Goal: Task Accomplishment & Management: Manage account settings

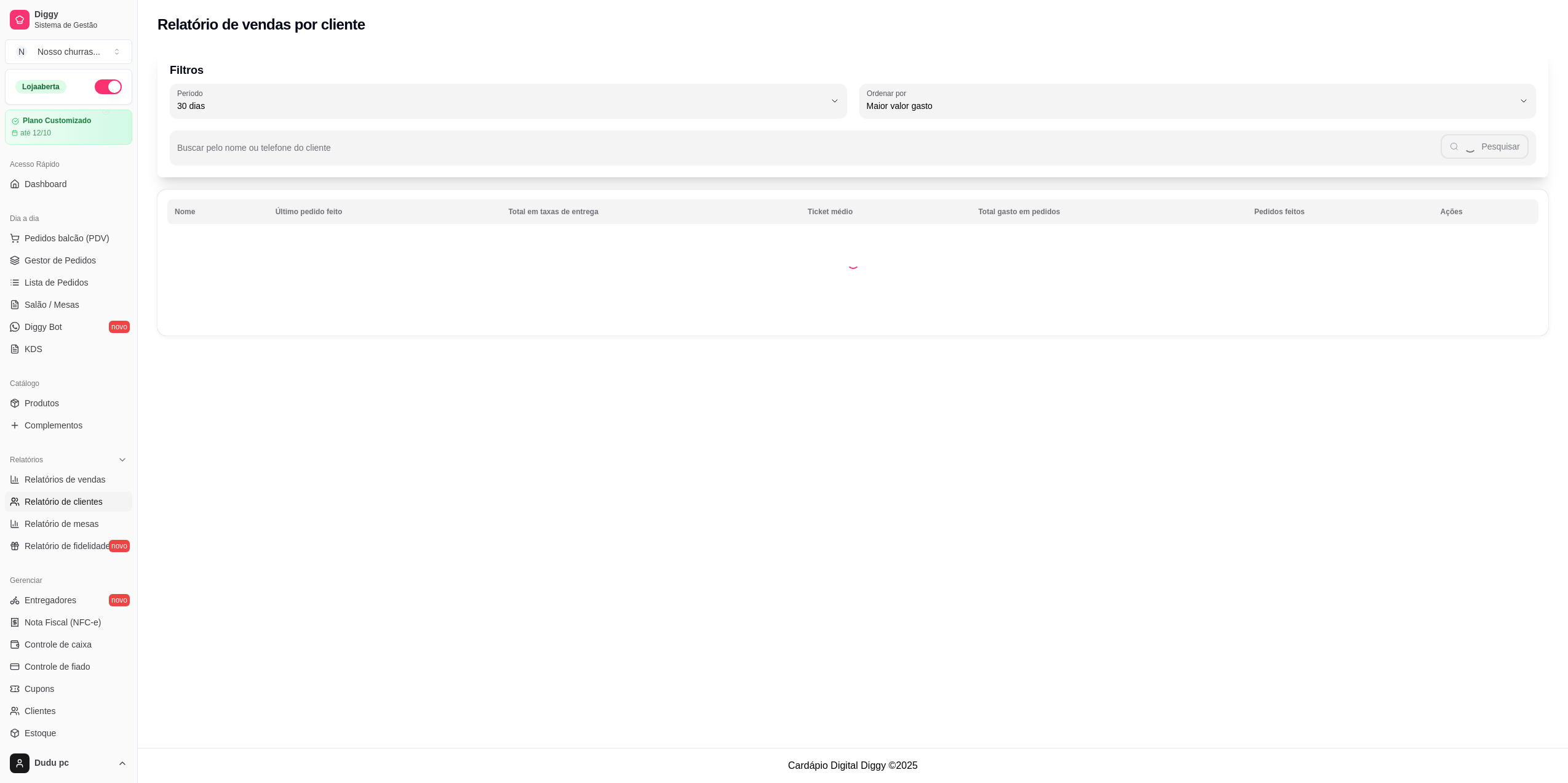
select select "30"
select select "HIGHEST_TOTAL_SPENT_WITH_ORDERS"
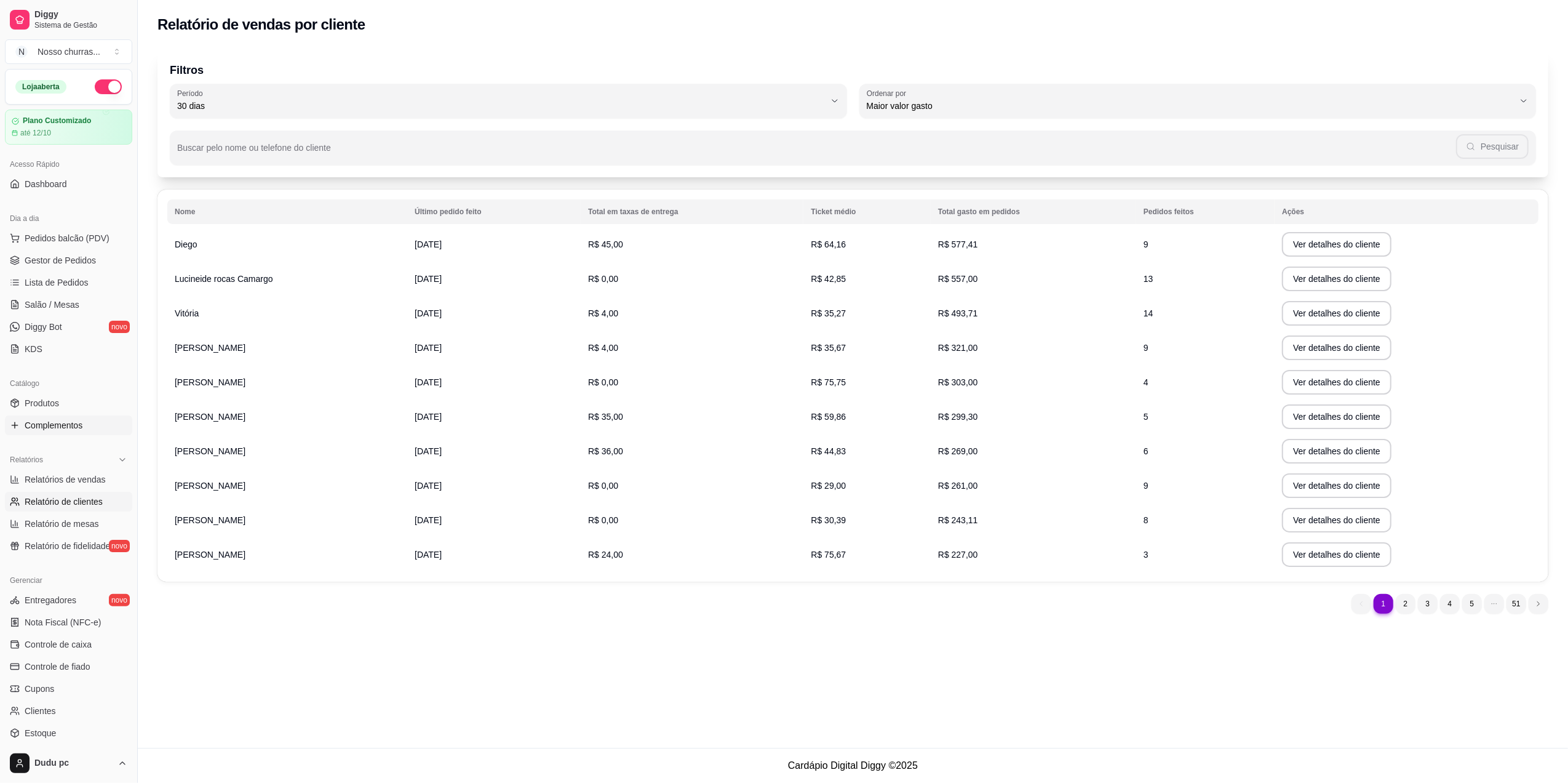
click at [70, 421] on span "Complementos" at bounding box center [53, 425] width 58 height 12
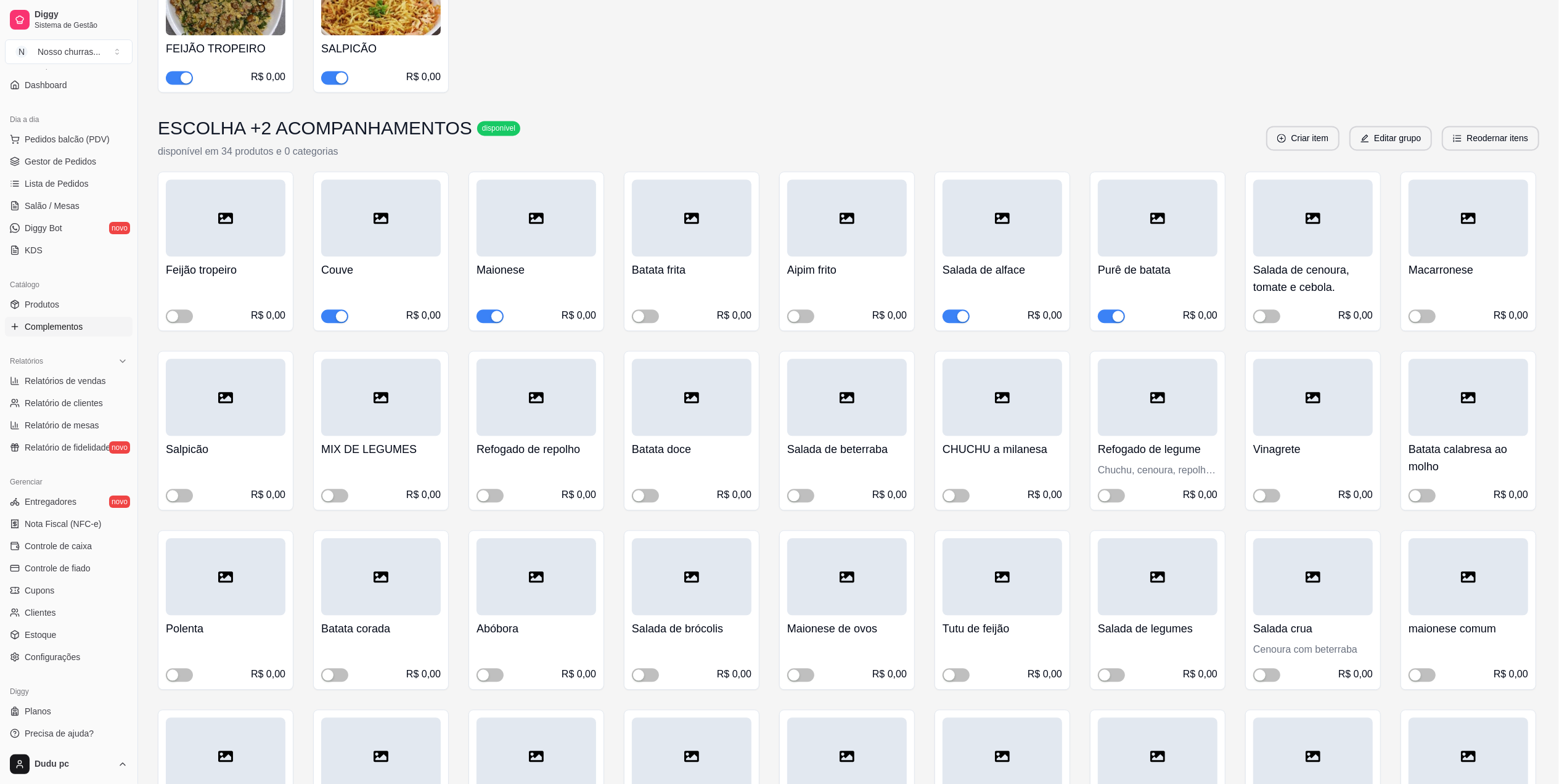
scroll to position [104, 0]
click at [488, 309] on button "button" at bounding box center [490, 316] width 27 height 13
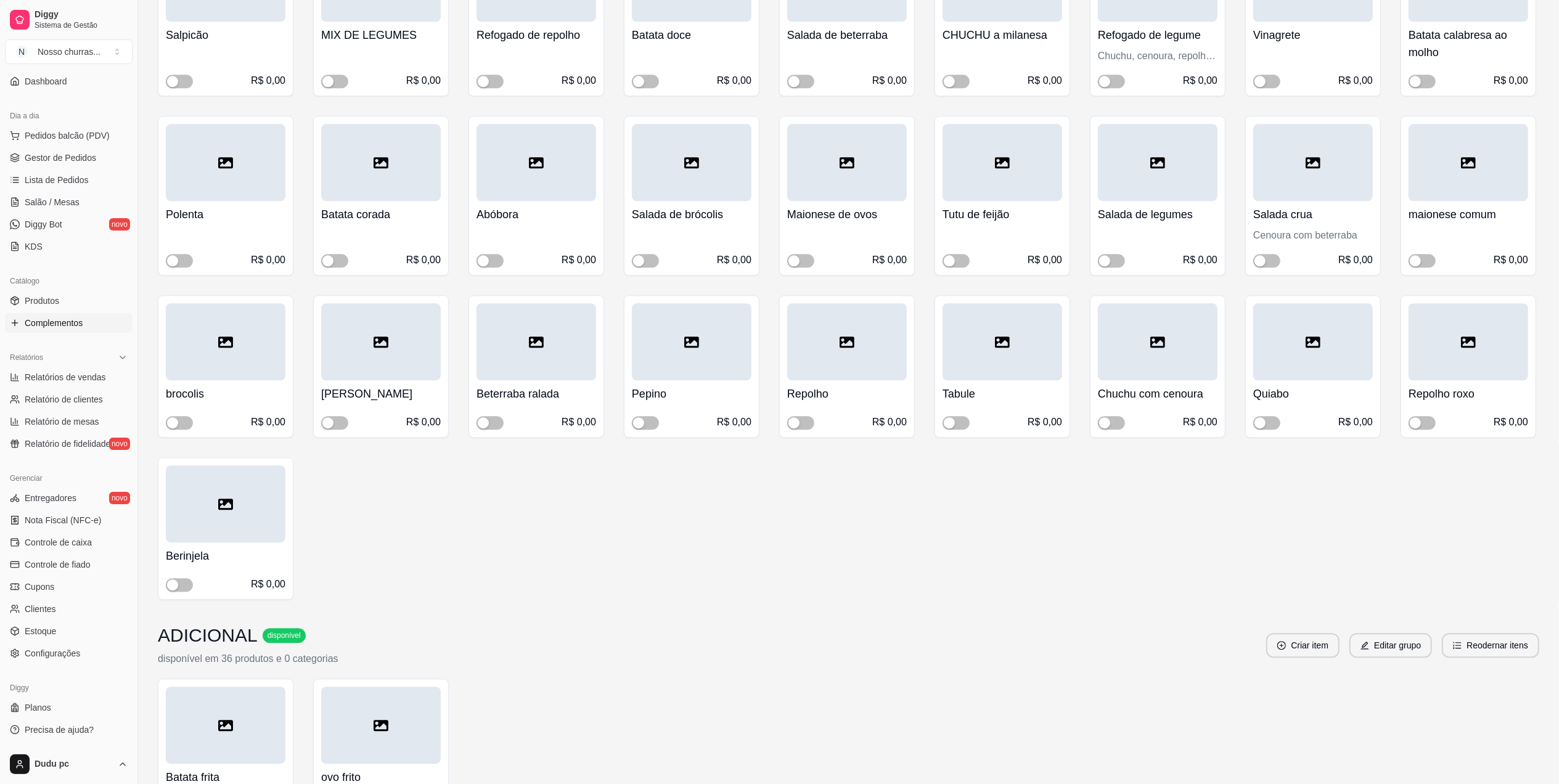
scroll to position [3121, 0]
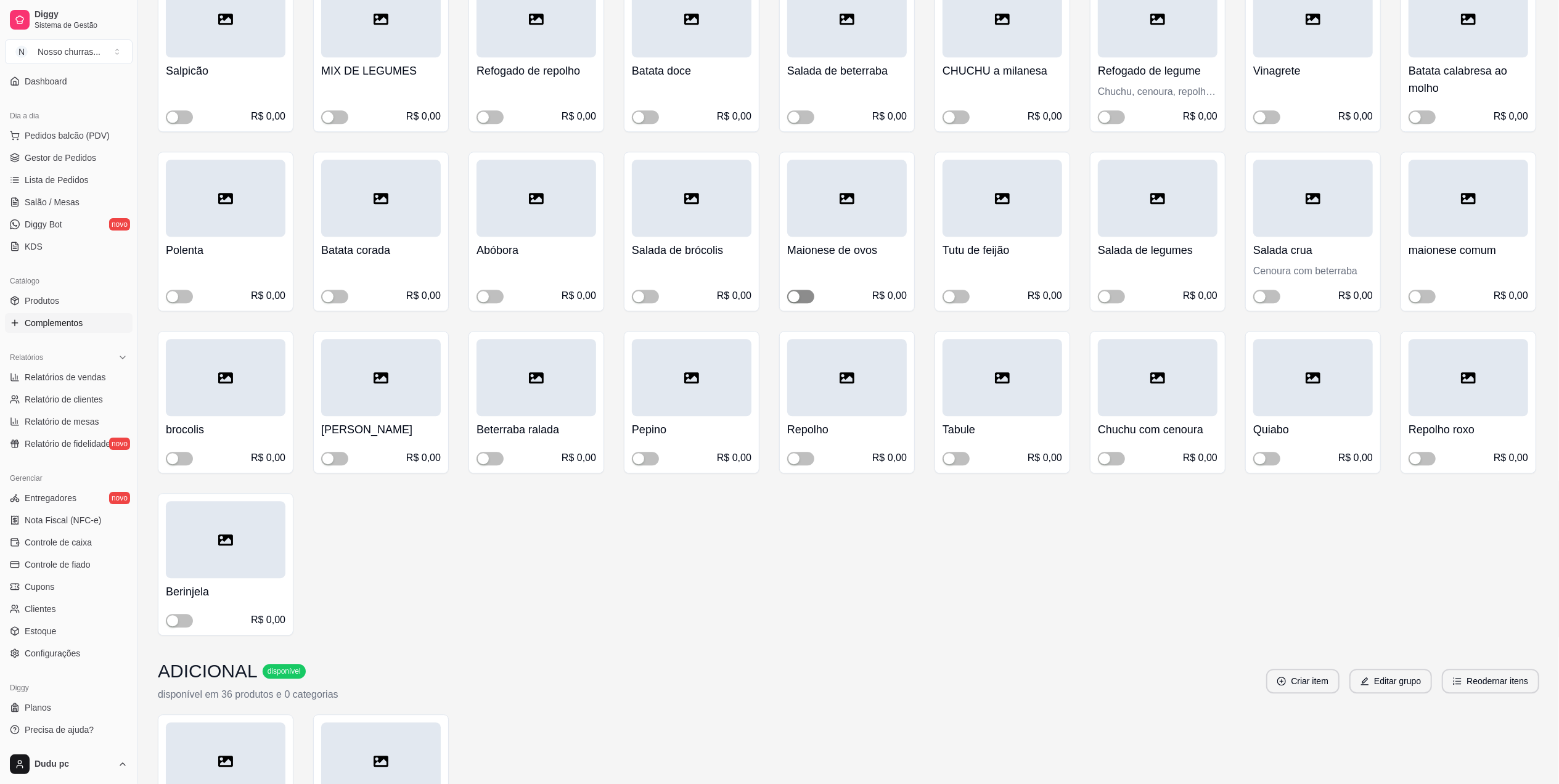
click at [805, 290] on span "button" at bounding box center [801, 296] width 27 height 13
click at [805, 291] on div "button" at bounding box center [807, 296] width 11 height 11
click at [34, 158] on span "Gestor de Pedidos" at bounding box center [60, 158] width 72 height 12
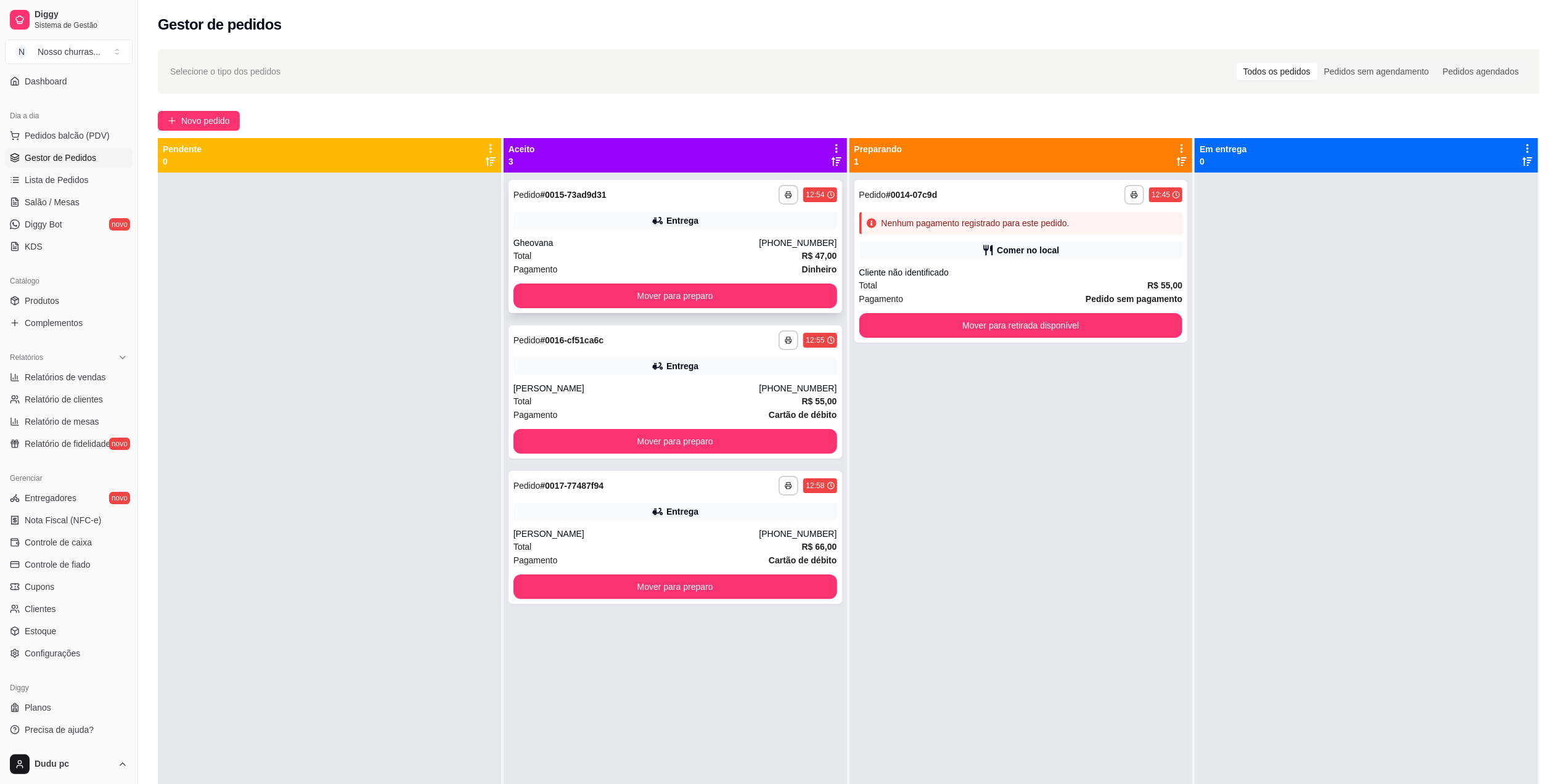
click at [682, 259] on div "Total R$ 47,00" at bounding box center [675, 255] width 323 height 13
click at [539, 297] on button "Mover para preparo" at bounding box center [676, 296] width 314 height 24
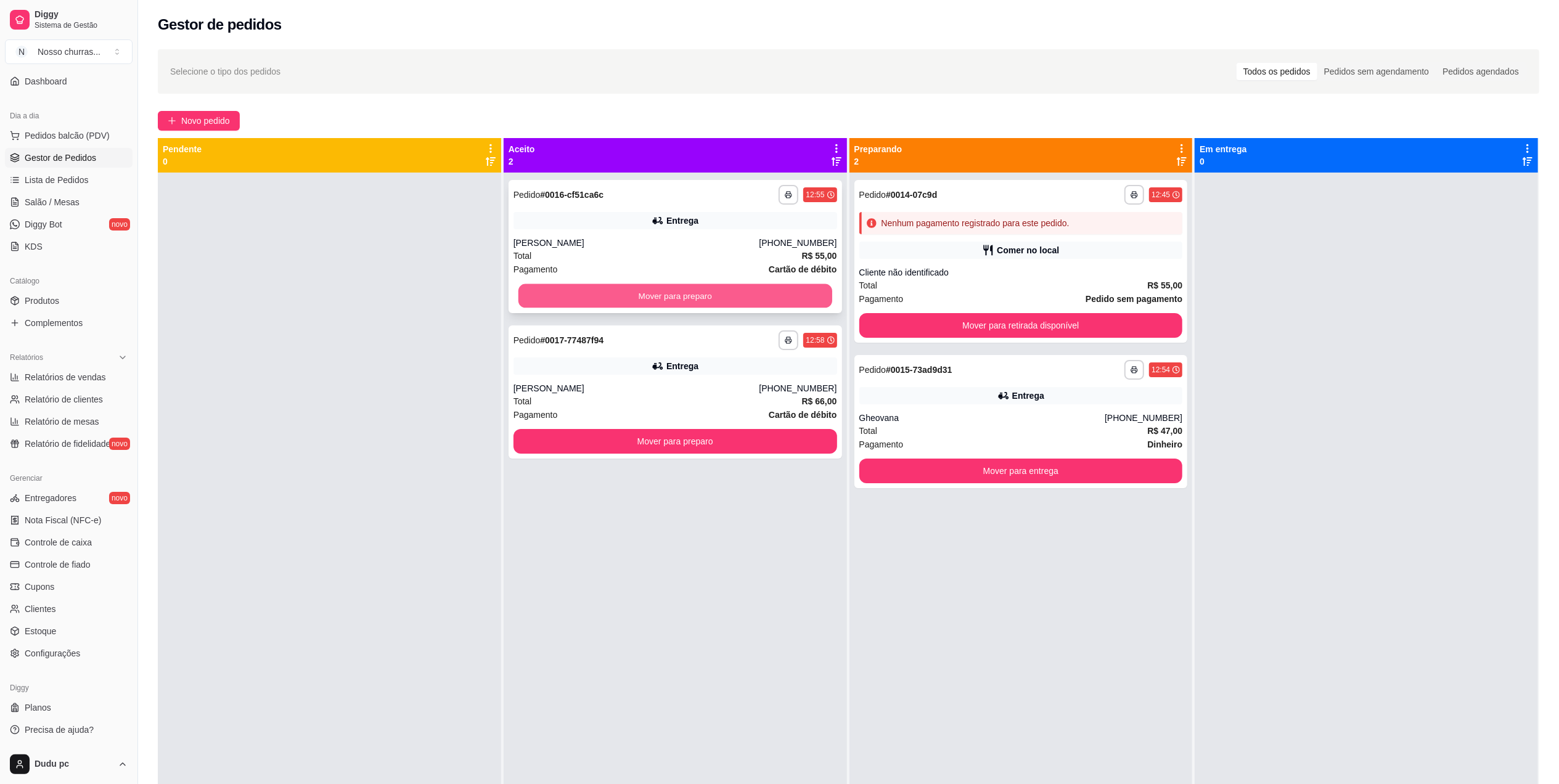
click at [541, 297] on button "Mover para preparo" at bounding box center [676, 296] width 314 height 24
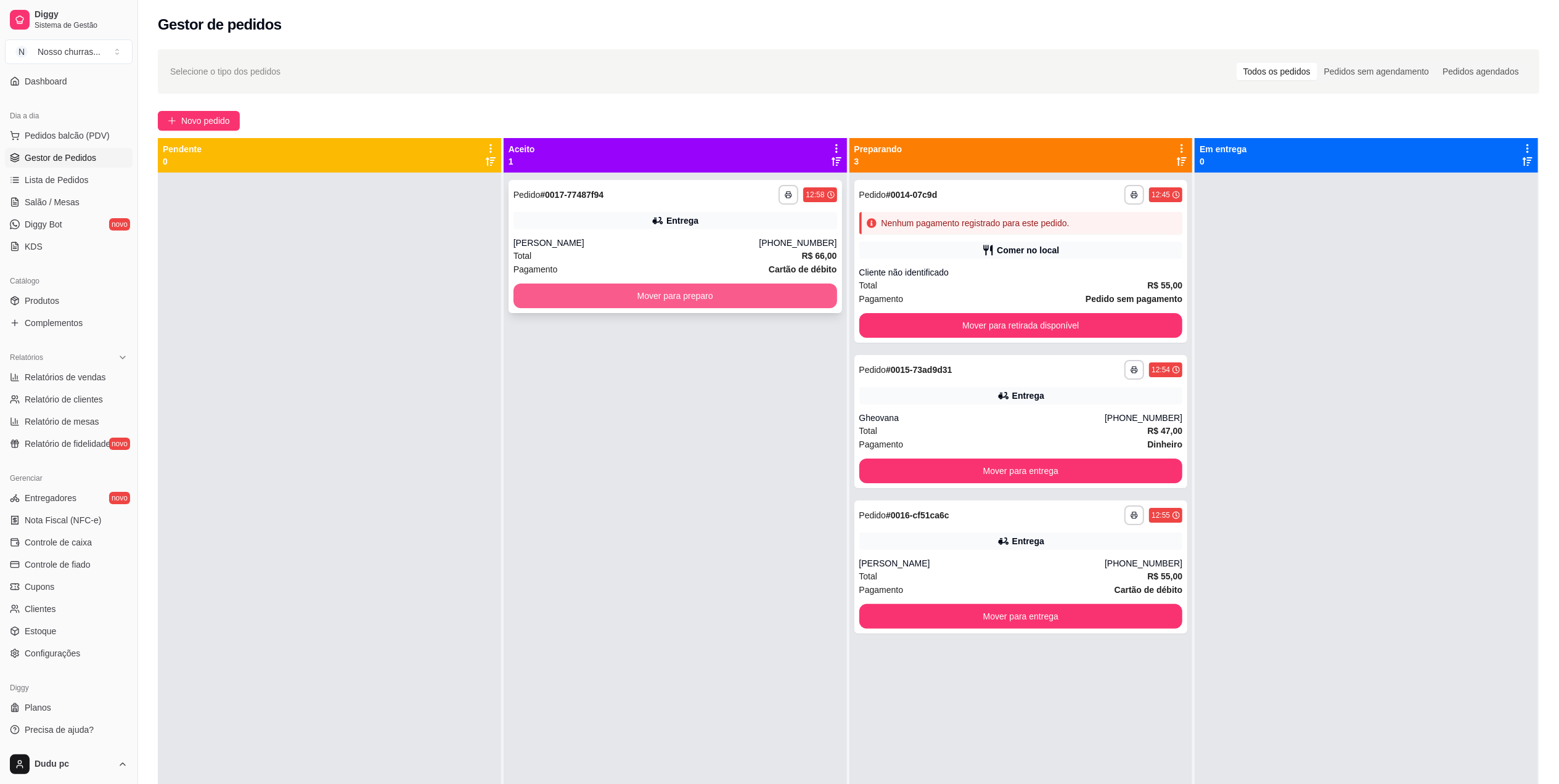
click at [547, 297] on button "Mover para preparo" at bounding box center [675, 295] width 323 height 25
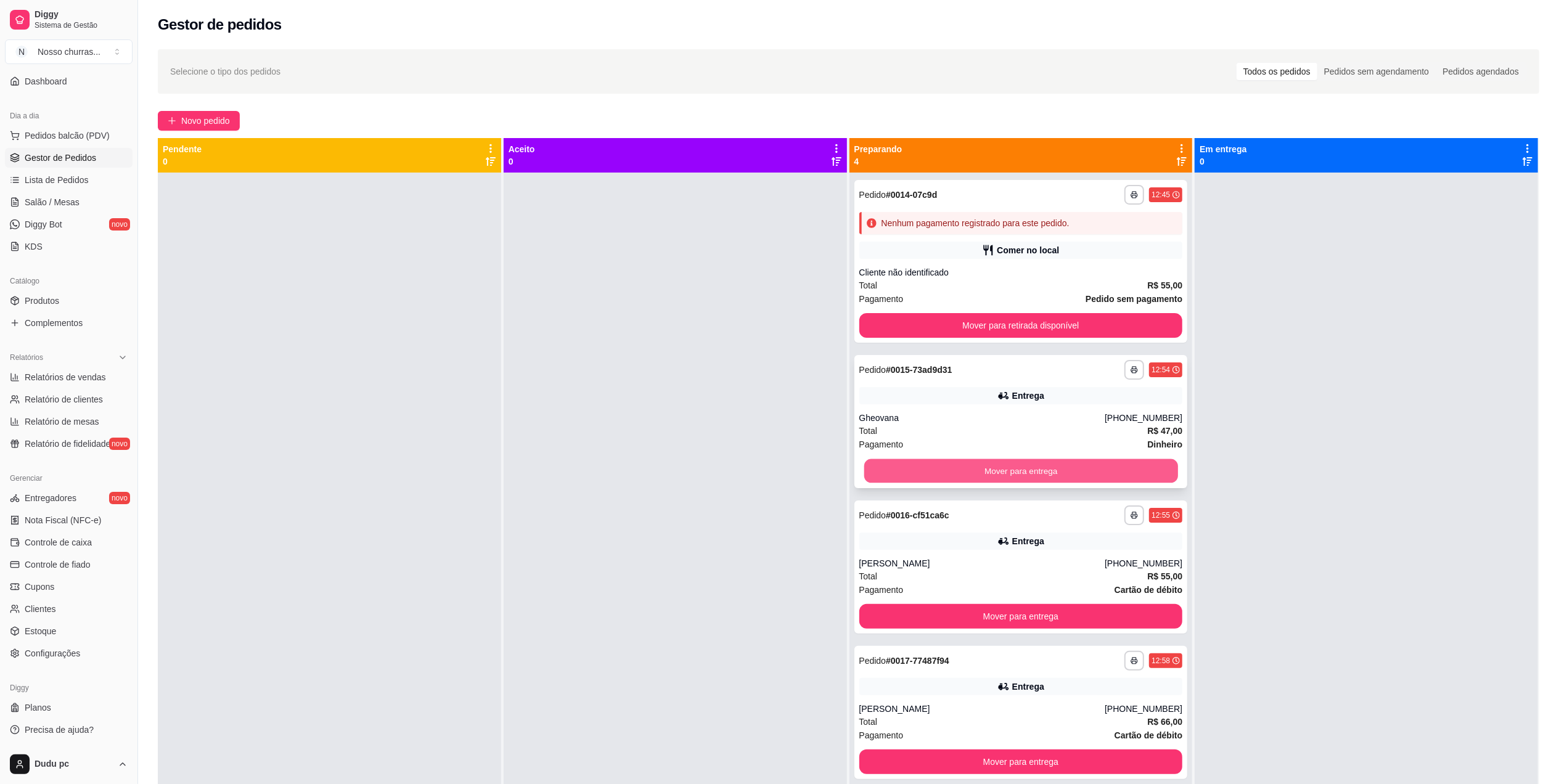
click at [992, 479] on button "Mover para entrega" at bounding box center [1021, 471] width 314 height 24
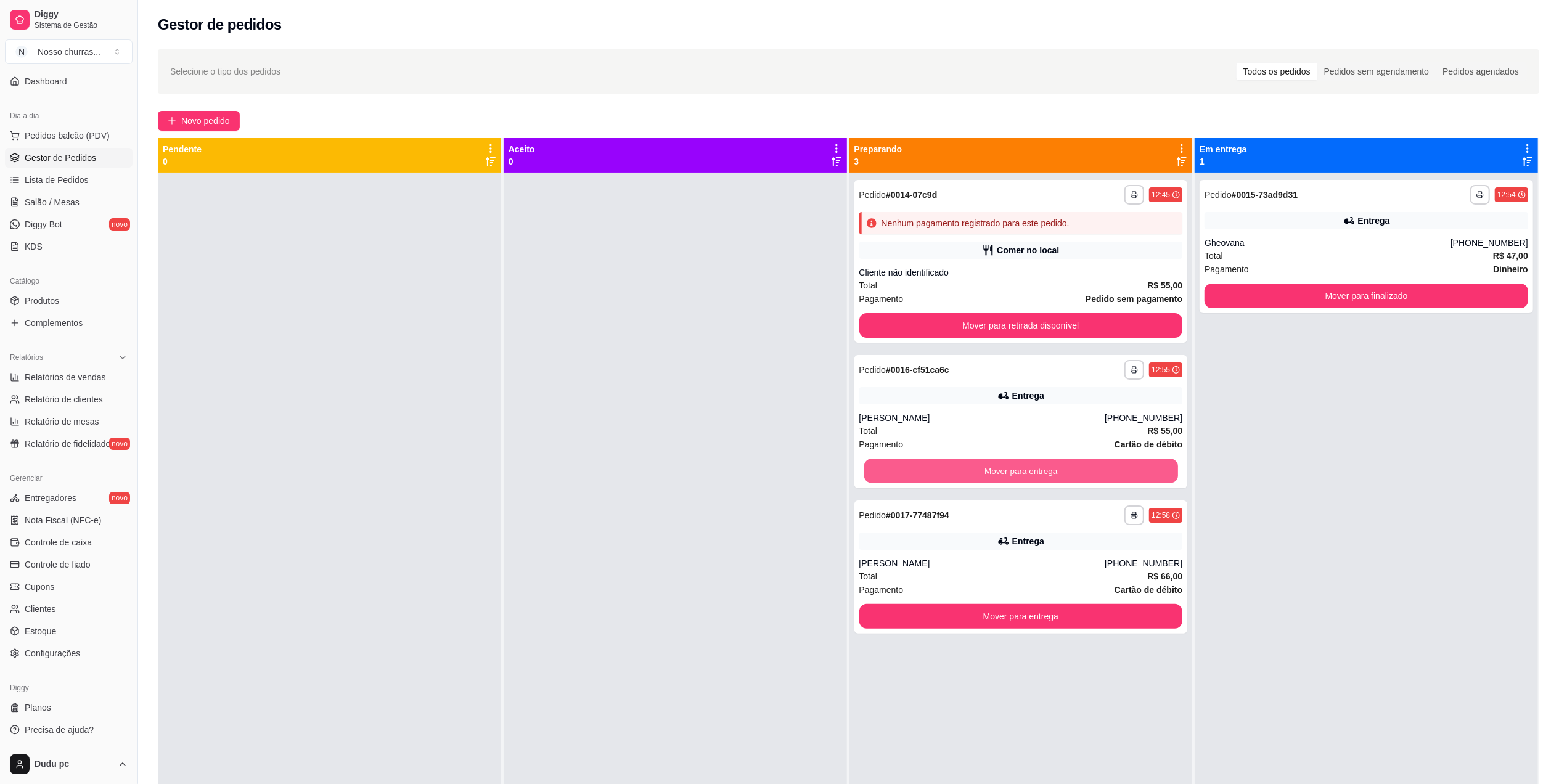
click at [992, 479] on button "Mover para entrega" at bounding box center [1021, 471] width 314 height 24
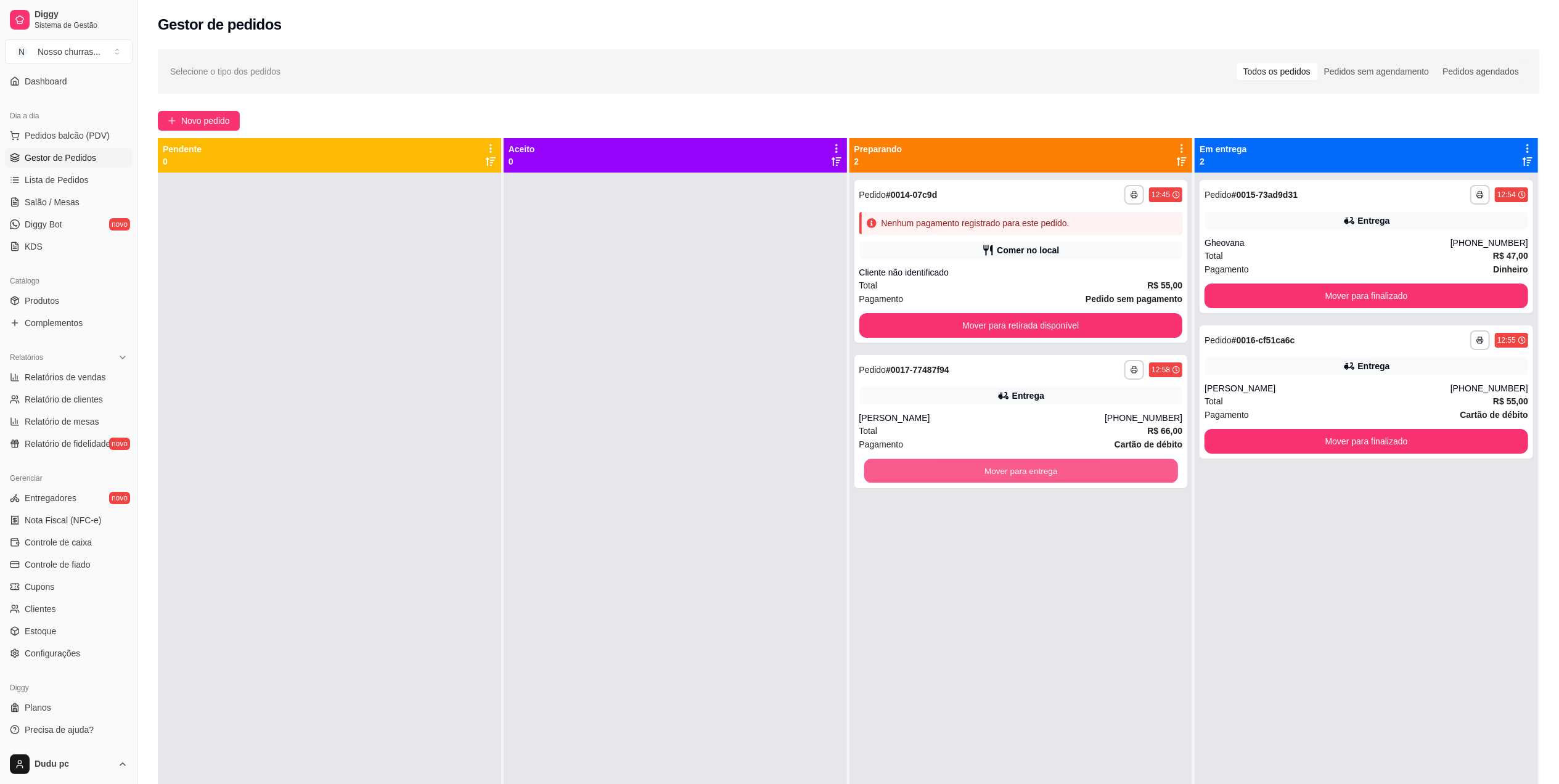
click at [992, 479] on button "Mover para entrega" at bounding box center [1021, 471] width 314 height 24
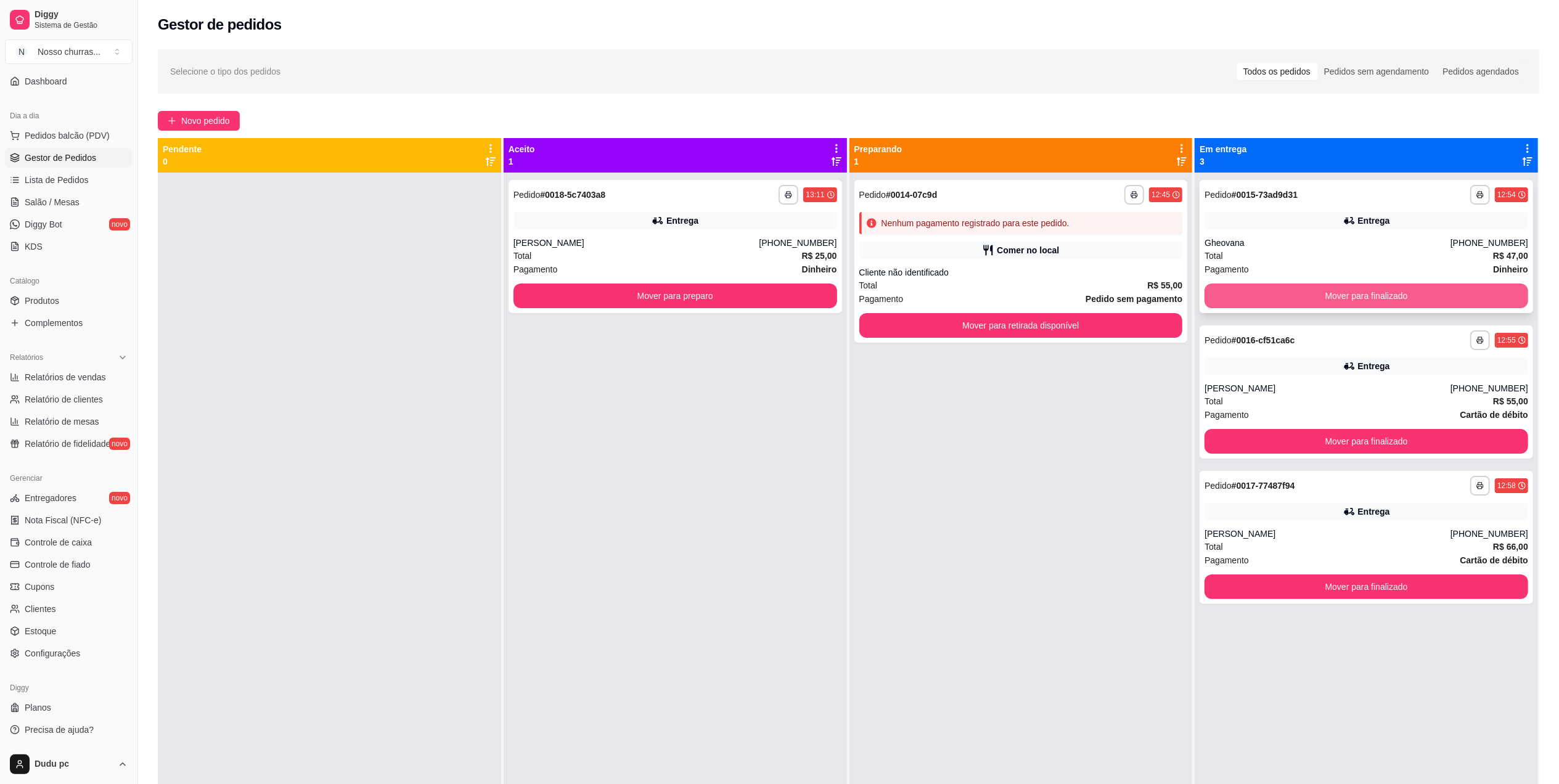
click at [1265, 296] on button "Mover para finalizado" at bounding box center [1366, 295] width 323 height 25
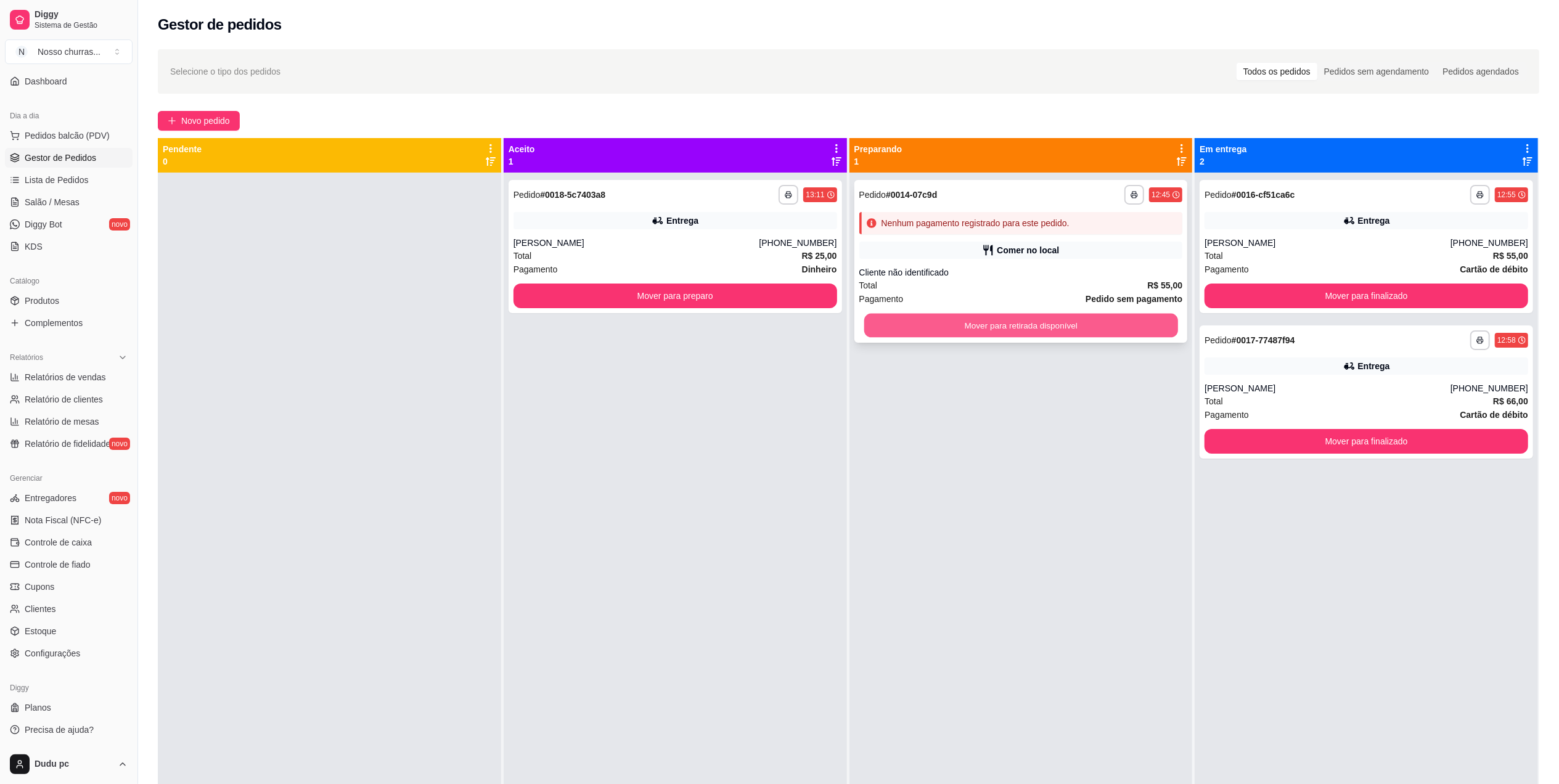
click at [1145, 334] on button "Mover para retirada disponível" at bounding box center [1021, 326] width 314 height 24
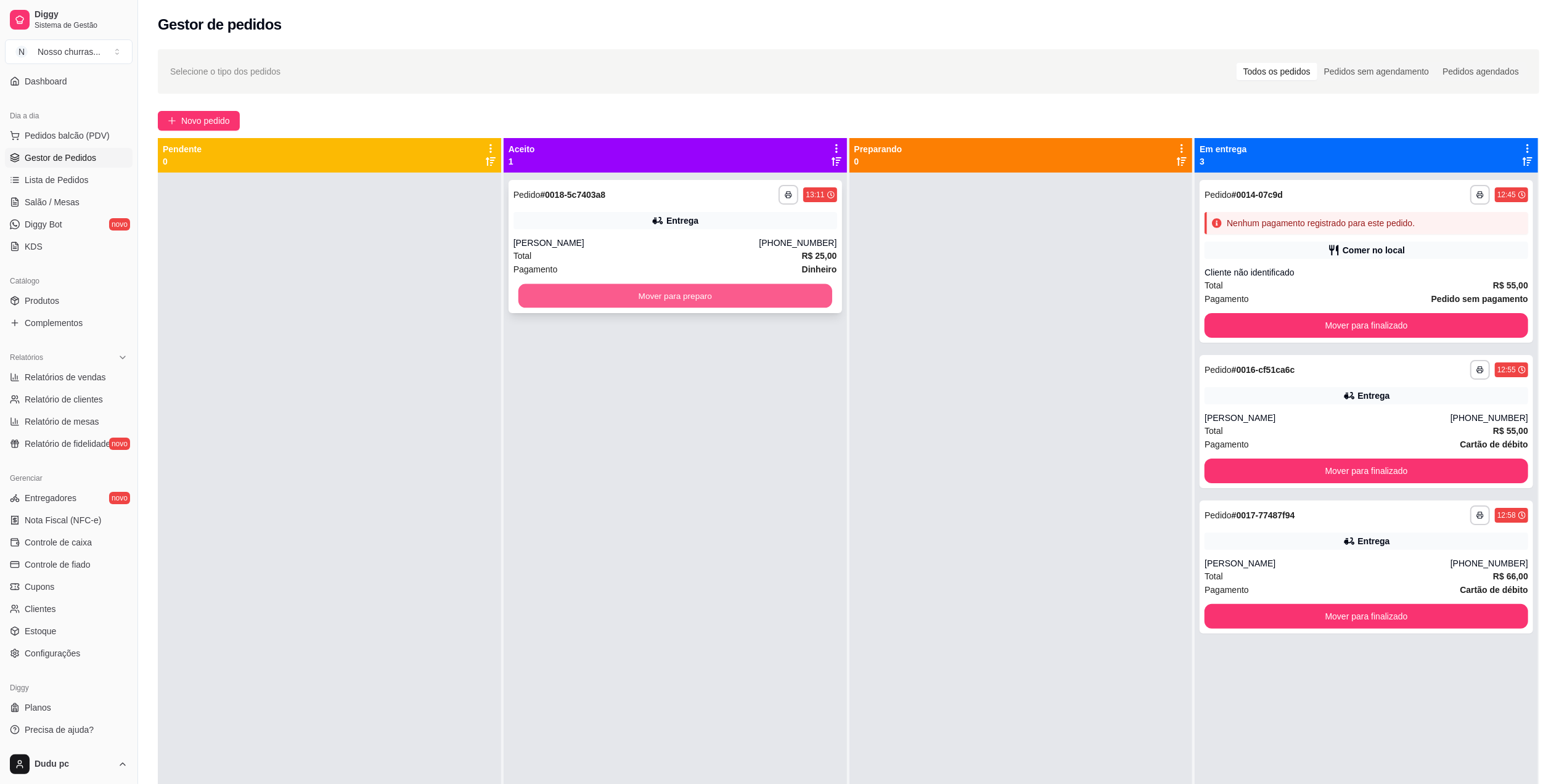
click at [807, 297] on button "Mover para preparo" at bounding box center [676, 296] width 314 height 24
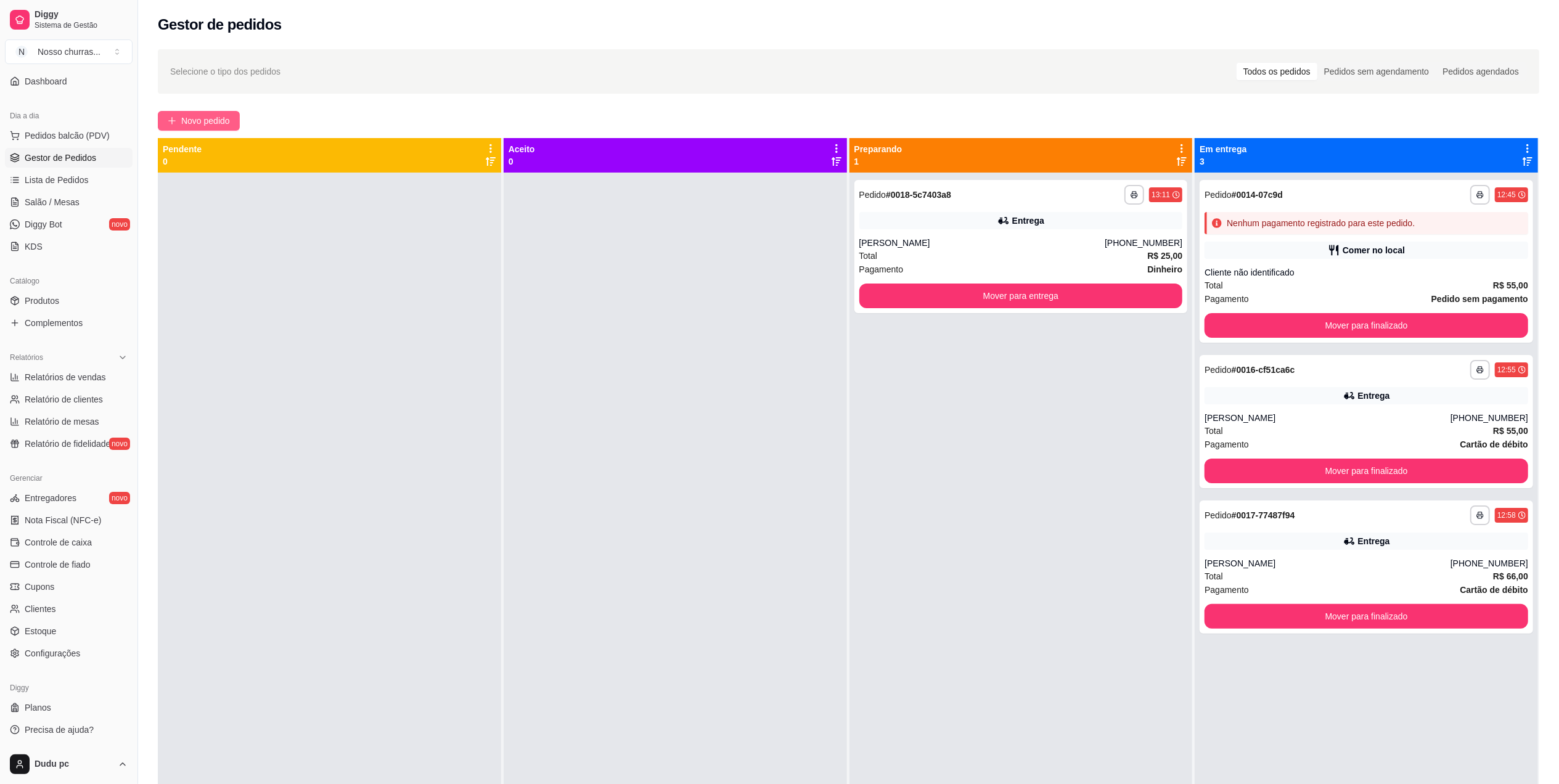
click at [187, 125] on span "Novo pedido" at bounding box center [205, 120] width 49 height 13
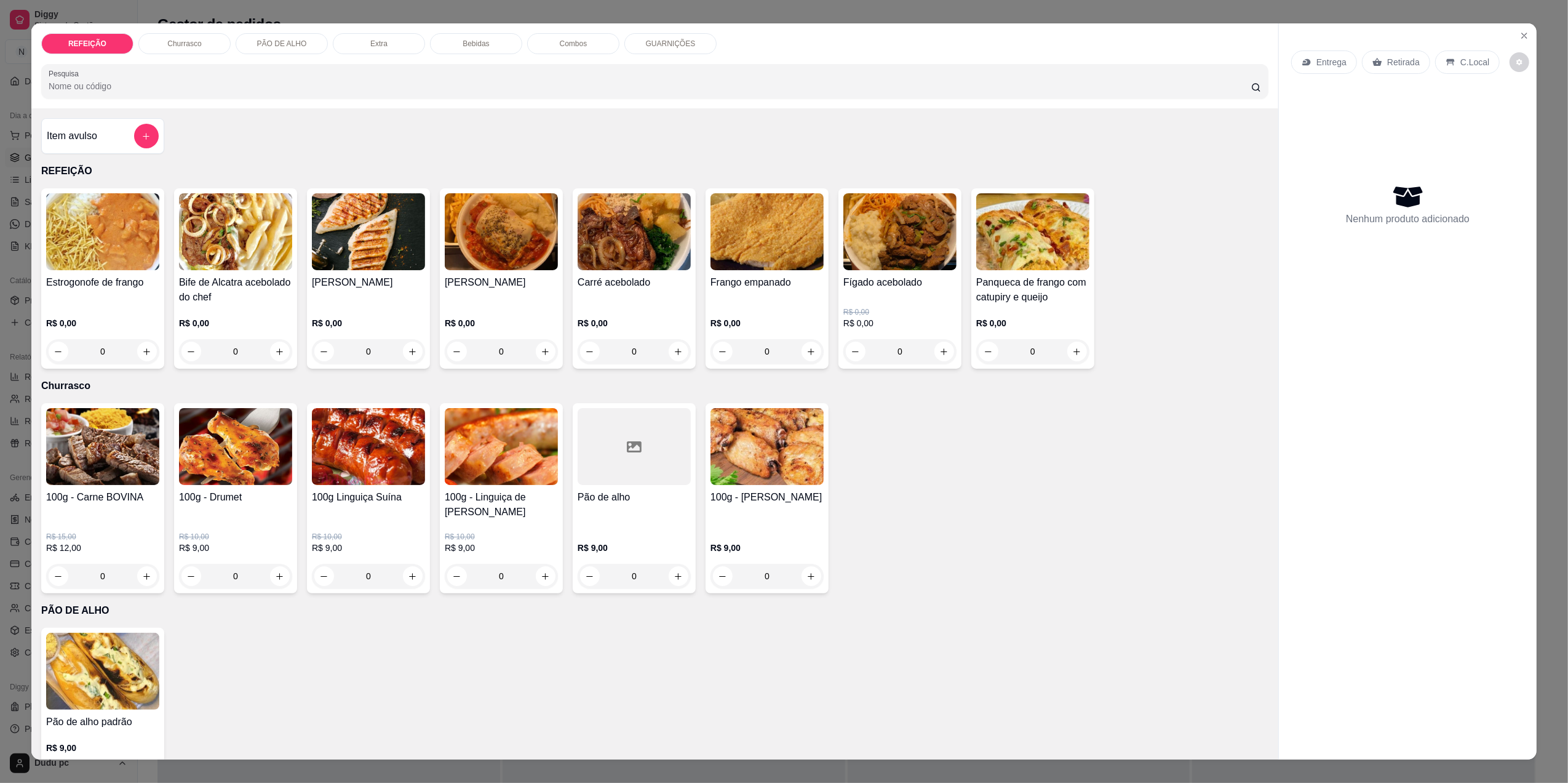
click at [122, 131] on div "Item avulso" at bounding box center [103, 136] width 112 height 25
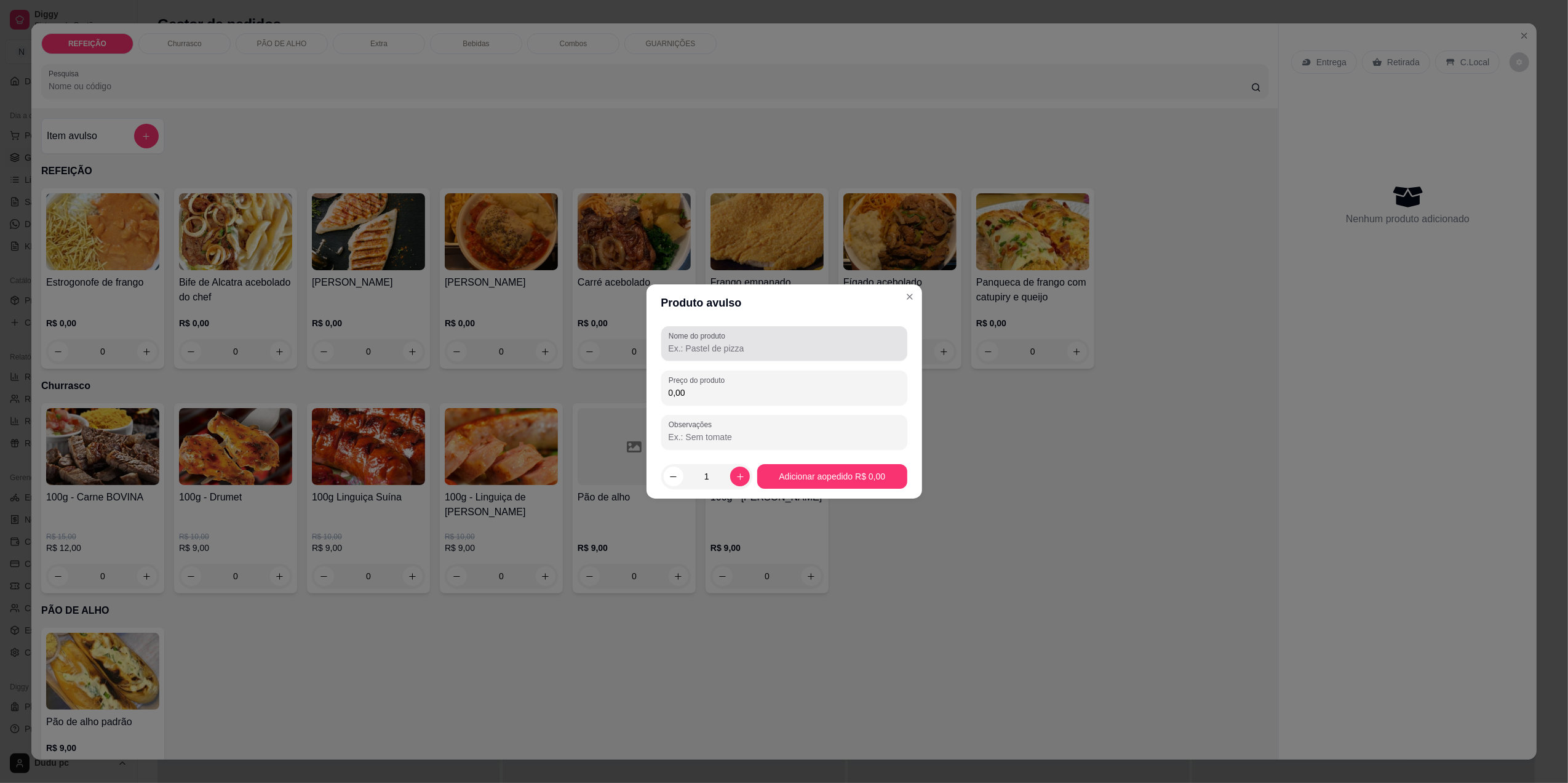
click at [848, 339] on div at bounding box center [784, 343] width 232 height 25
type input "suco limão"
click at [855, 379] on div "0,00" at bounding box center [784, 388] width 232 height 25
type input "5,00"
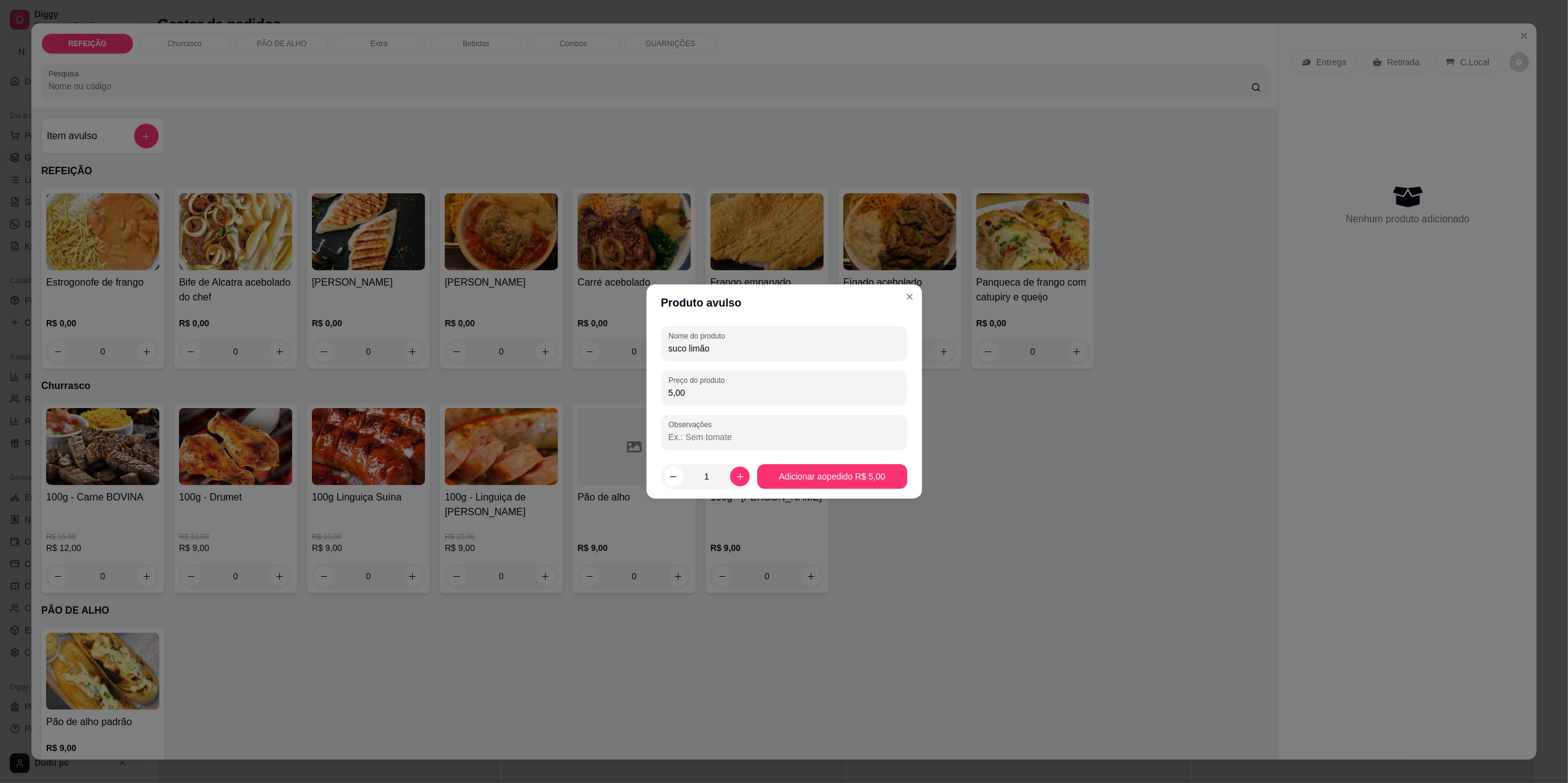
click at [742, 352] on input "suco limão" at bounding box center [784, 348] width 232 height 12
type input "Limão jarra"
click at [690, 387] on input "5,00" at bounding box center [784, 392] width 232 height 12
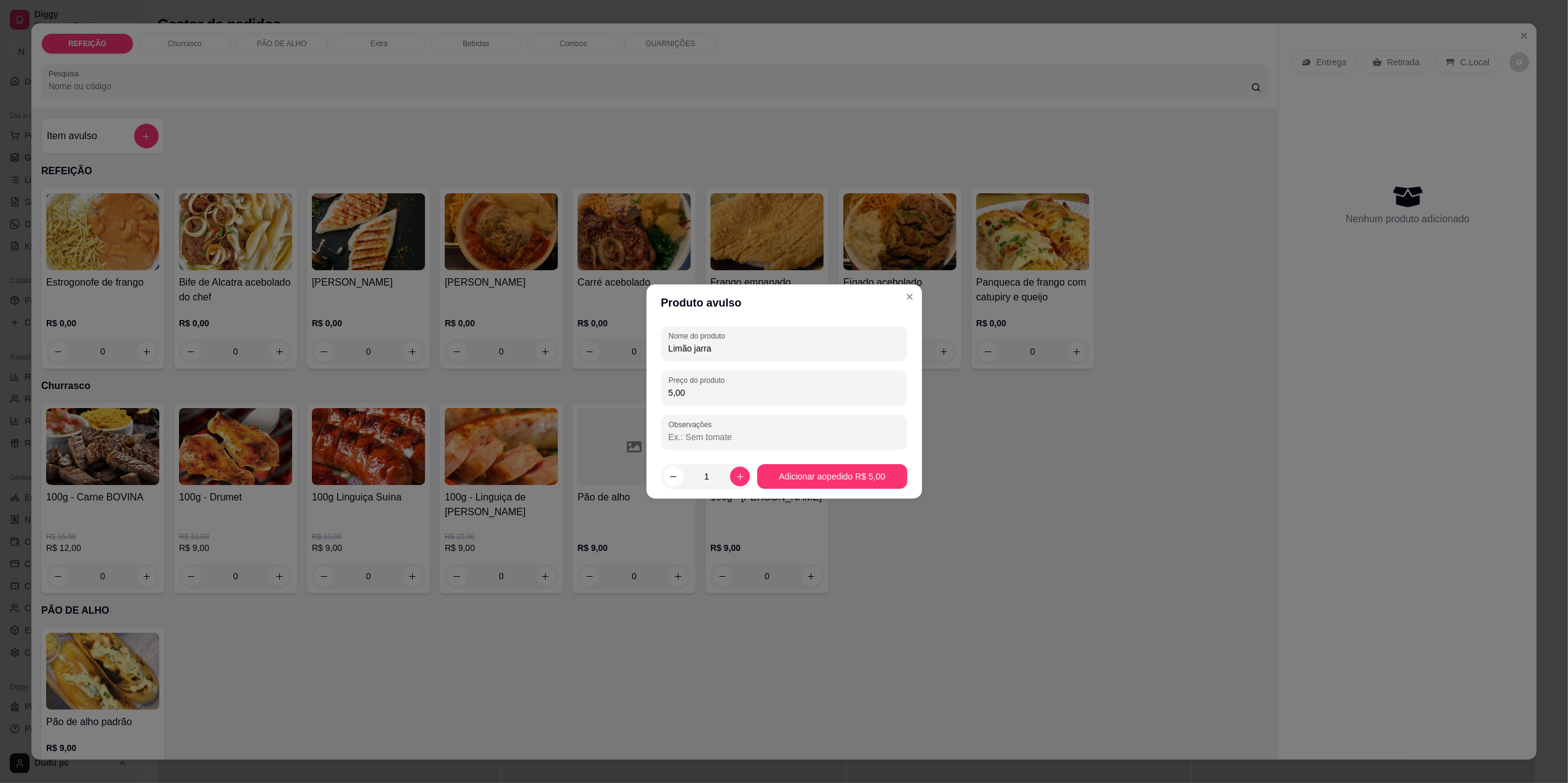
click at [690, 387] on input "5,00" at bounding box center [784, 392] width 232 height 12
type input "20,00"
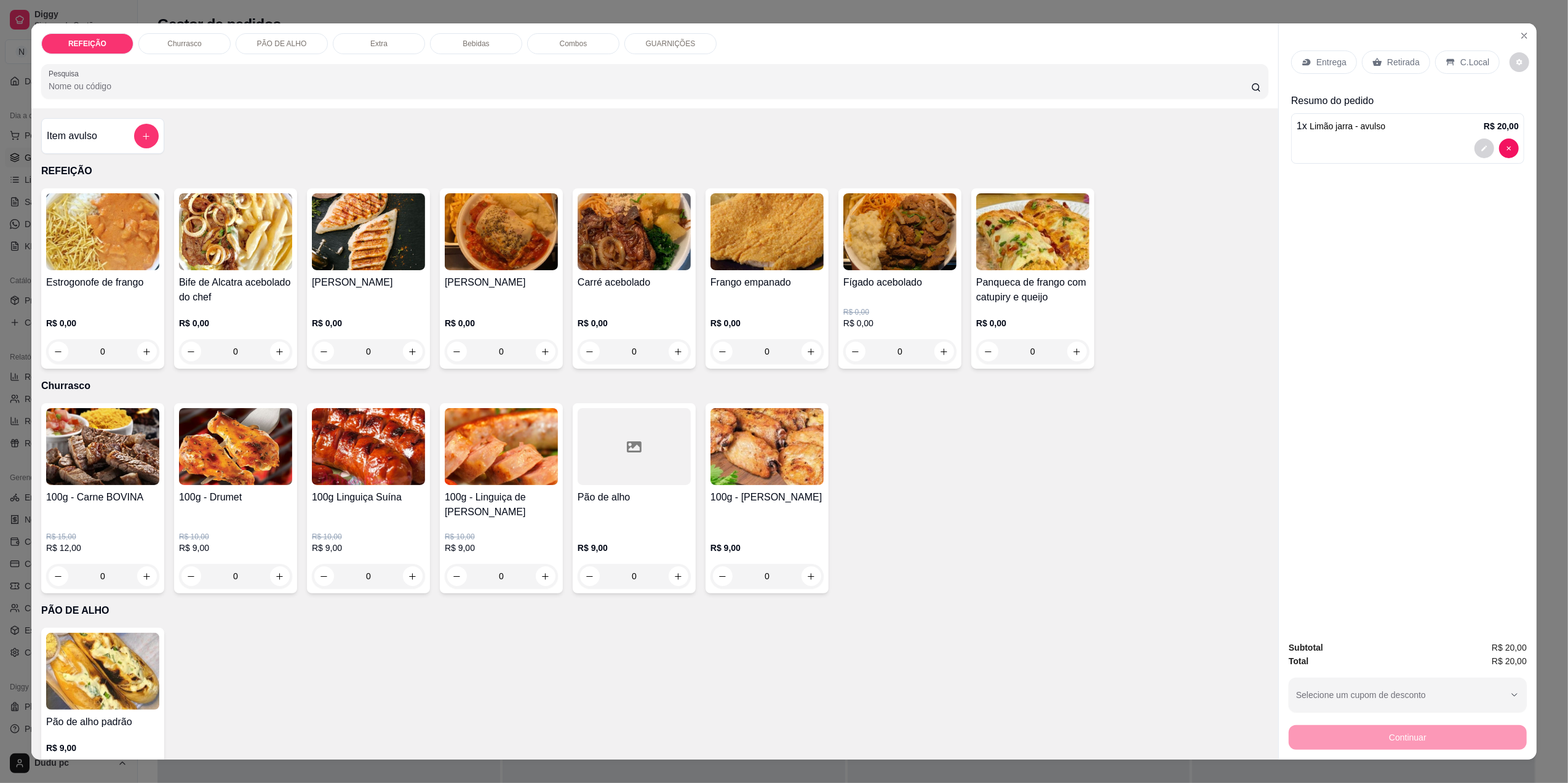
click at [803, 350] on div "0" at bounding box center [767, 351] width 113 height 25
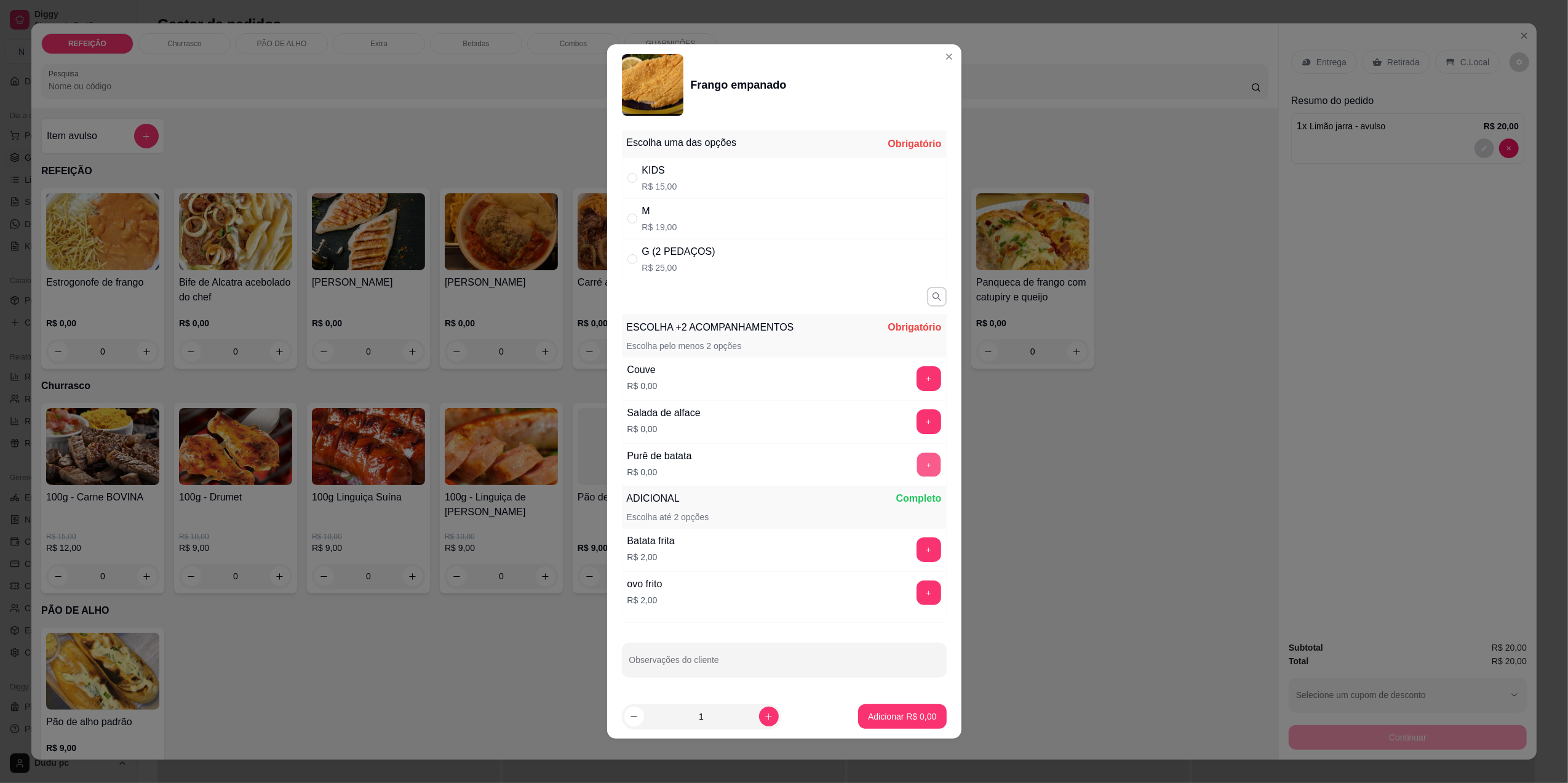
click at [917, 461] on button "+" at bounding box center [929, 465] width 24 height 24
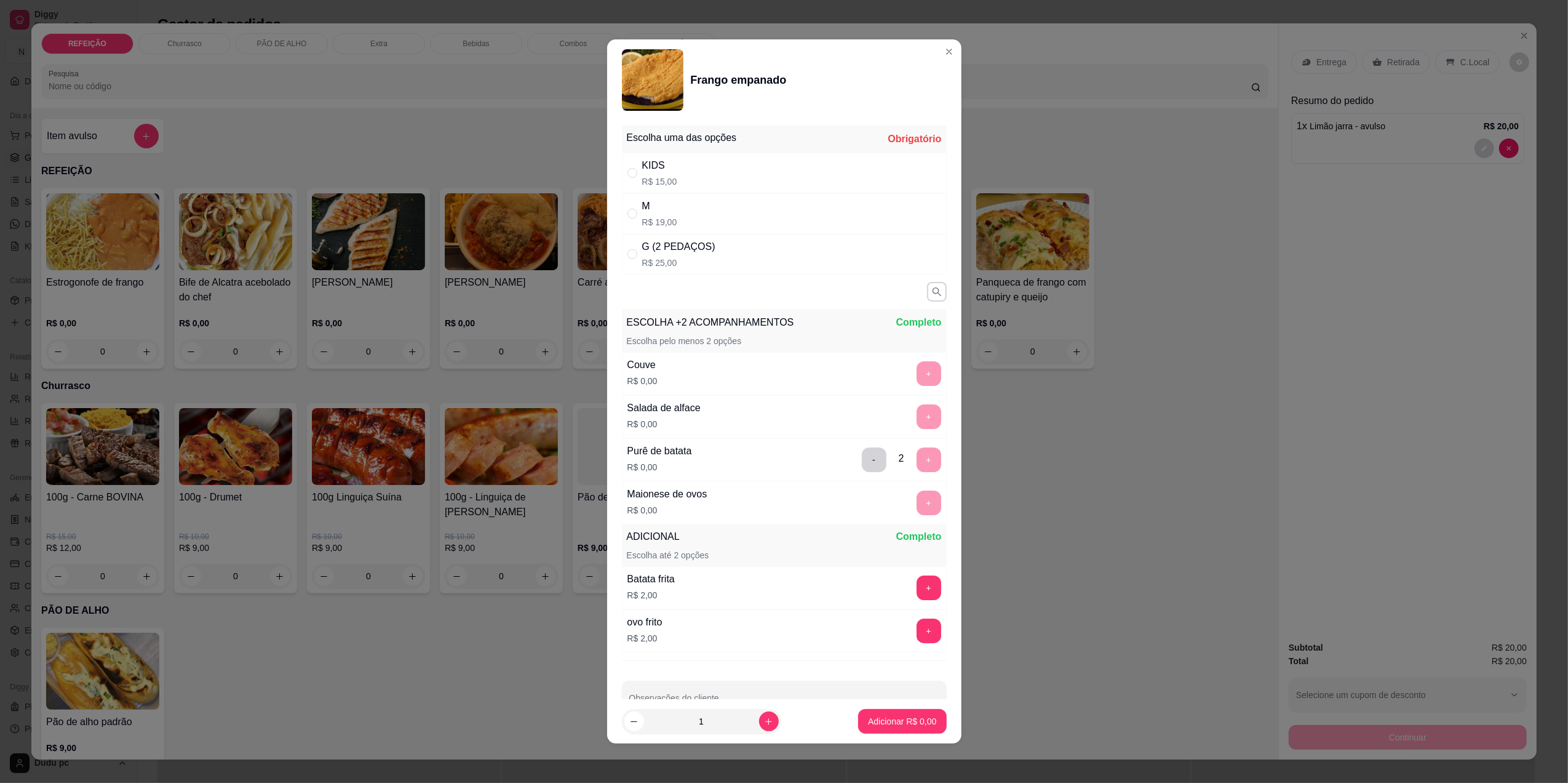
click at [678, 220] on div "M R$ 19,00" at bounding box center [785, 214] width 325 height 41
radio input "true"
click at [879, 723] on p "Adicionar R$ 19,00" at bounding box center [899, 721] width 73 height 12
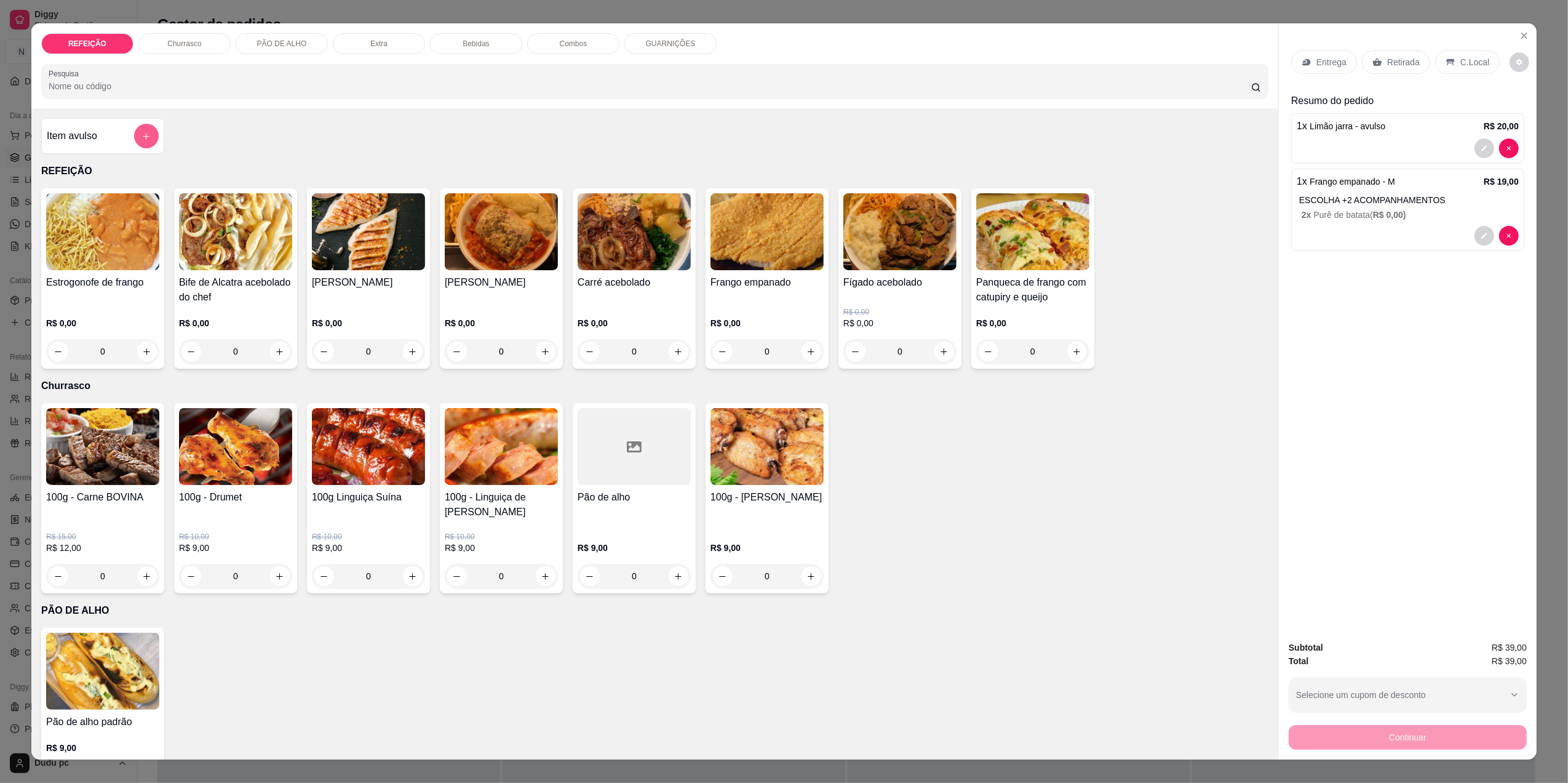
click at [147, 128] on button "add-separate-item" at bounding box center [146, 136] width 25 height 25
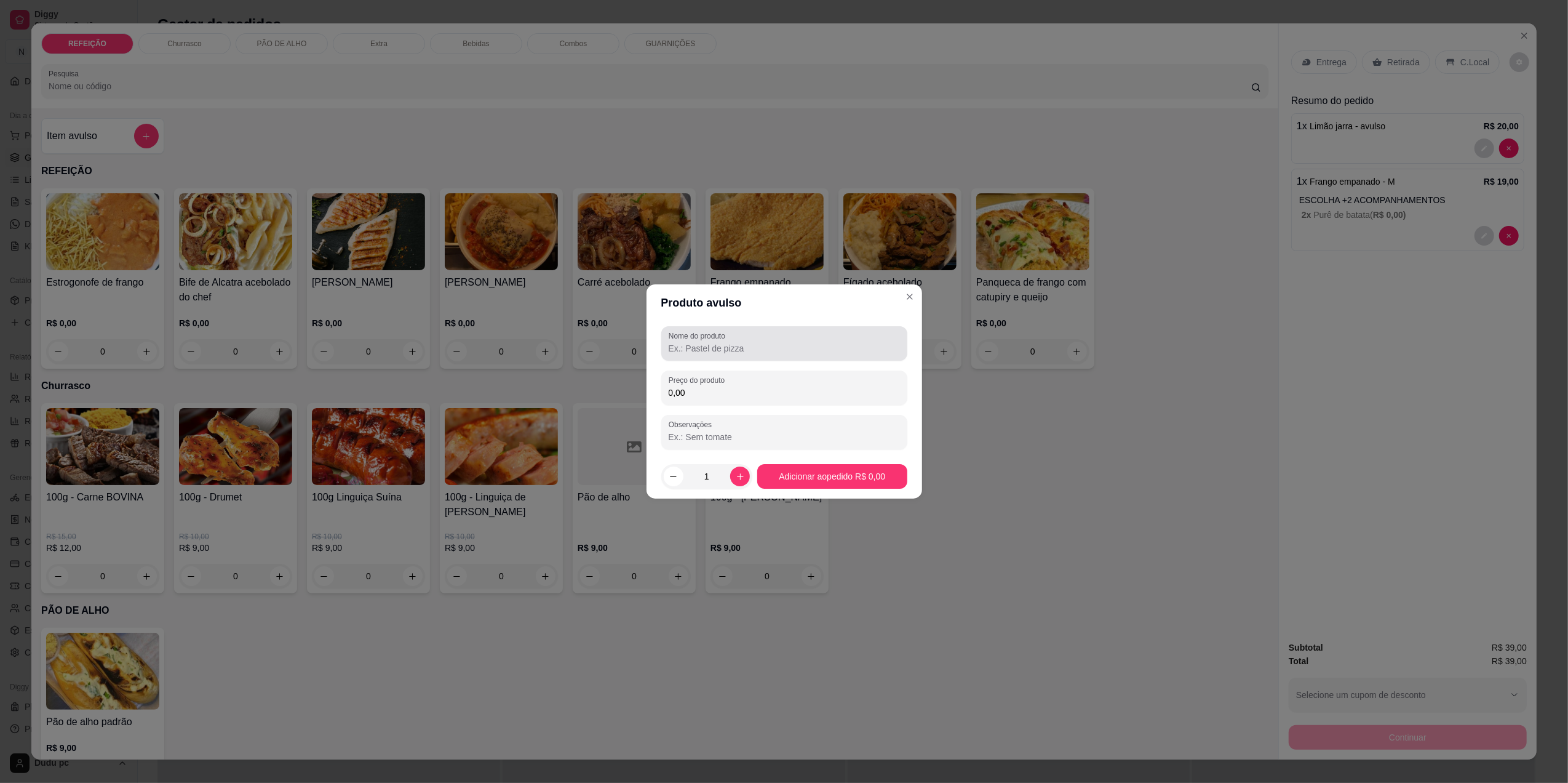
click at [788, 355] on div at bounding box center [784, 343] width 232 height 25
type input "1 panqueca"
click at [789, 394] on input "0,00" at bounding box center [784, 392] width 232 height 12
type input "10,00"
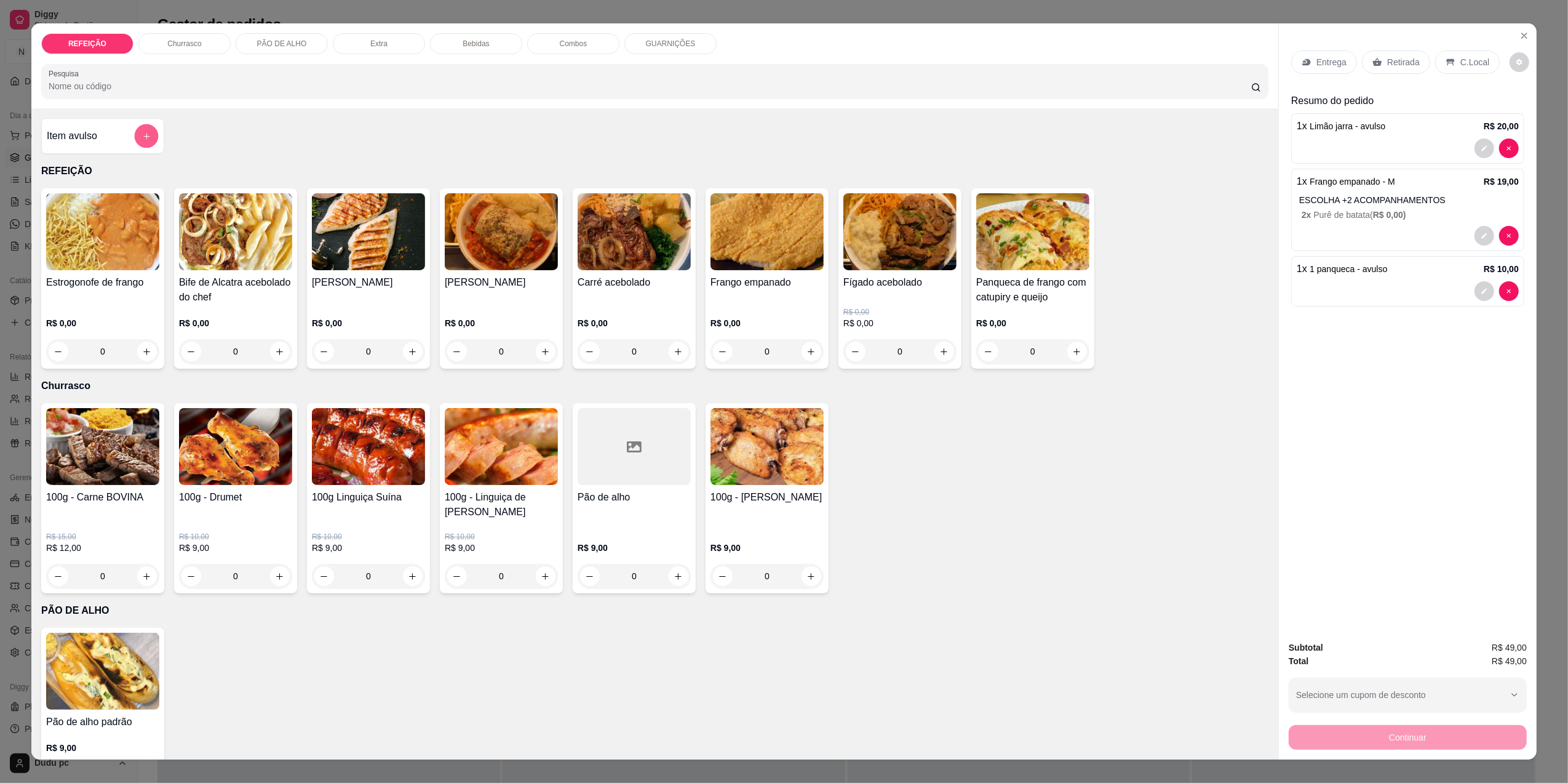
click at [142, 138] on icon "add-separate-item" at bounding box center [147, 136] width 10 height 10
click at [908, 301] on div "R$ 0,00 R$ 0,00 0" at bounding box center [900, 329] width 113 height 69
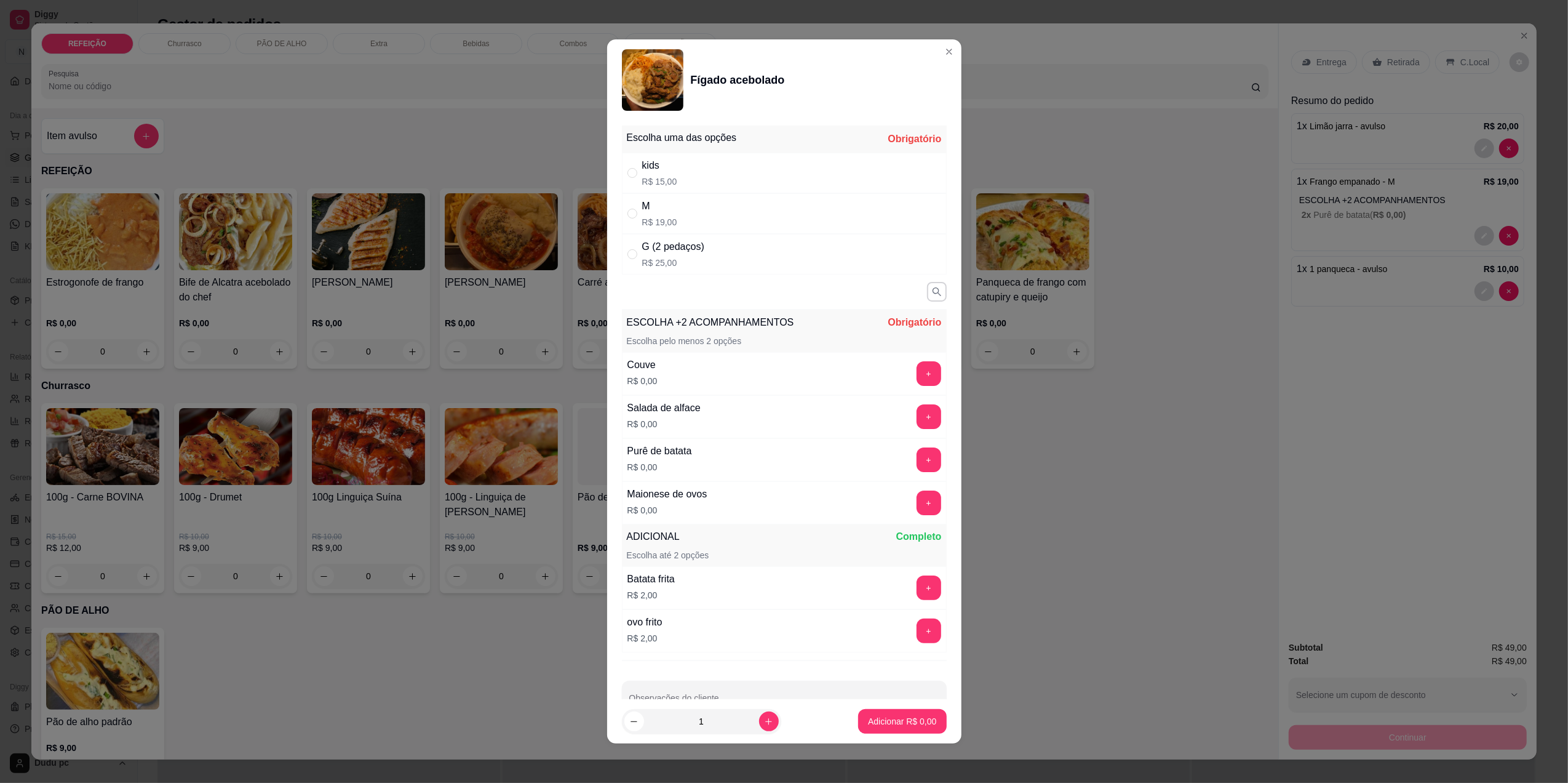
click at [611, 422] on div "Escolha uma das opções Obrigatório kids R$ 15,00 M R$ 19,00 G (2 pedaços) R$ 25…" at bounding box center [784, 410] width 355 height 579
click at [938, 52] on div "Fígado acebolado Escolha uma das opções Obrigatório kids R$ 15,00 M R$ 19,00 G …" at bounding box center [784, 392] width 1568 height 783
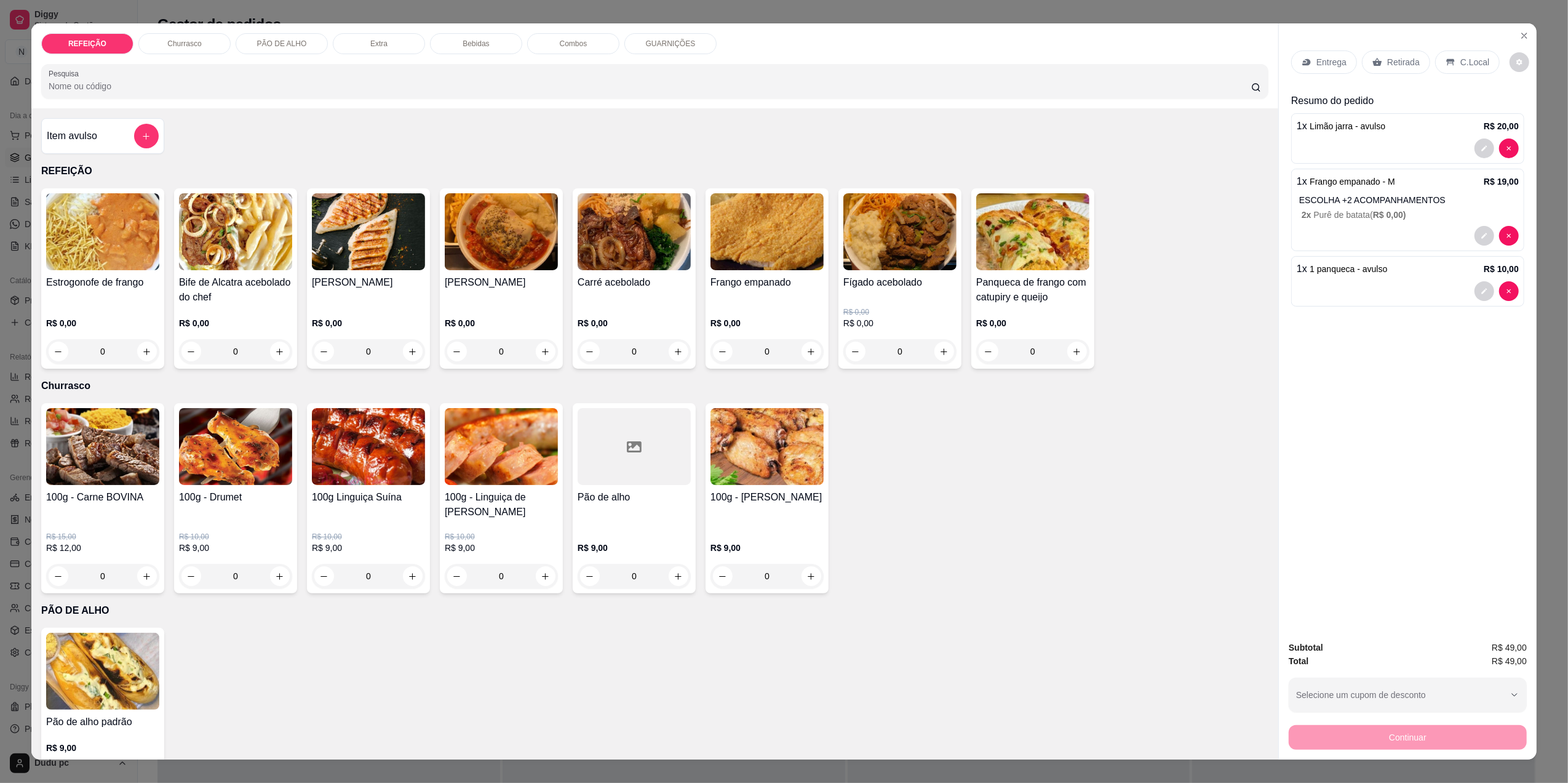
click at [227, 311] on div "R$ 0,00 0" at bounding box center [235, 334] width 113 height 59
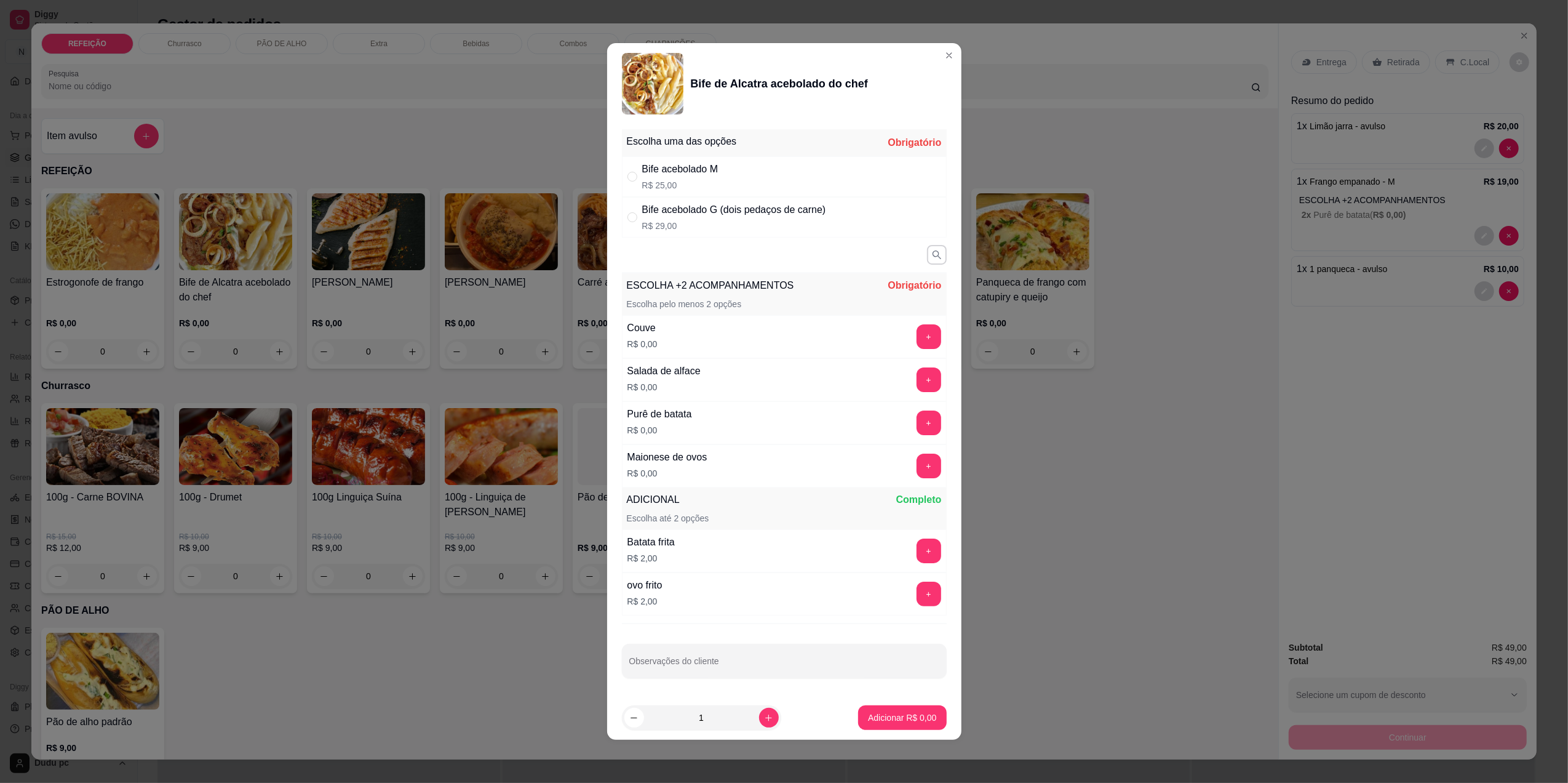
click at [781, 182] on div "Bife acebolado M R$ 25,00" at bounding box center [785, 176] width 325 height 41
radio input "true"
click at [927, 334] on button "+" at bounding box center [929, 336] width 25 height 25
click at [918, 424] on button "+" at bounding box center [929, 423] width 24 height 24
click at [896, 717] on p "Adicionar R$ 25,00" at bounding box center [900, 717] width 72 height 11
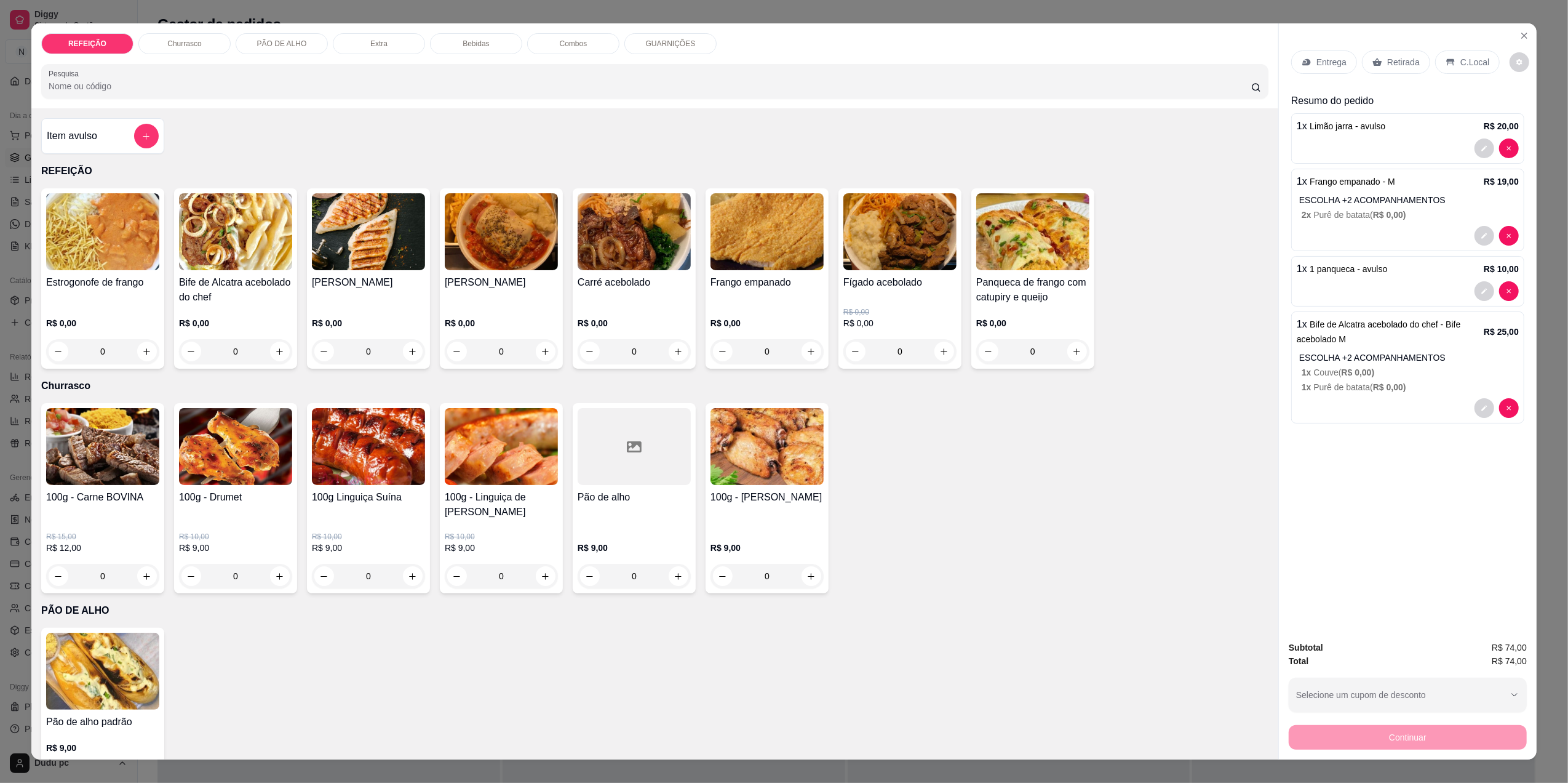
click at [1318, 65] on p "Entrega" at bounding box center [1332, 62] width 30 height 12
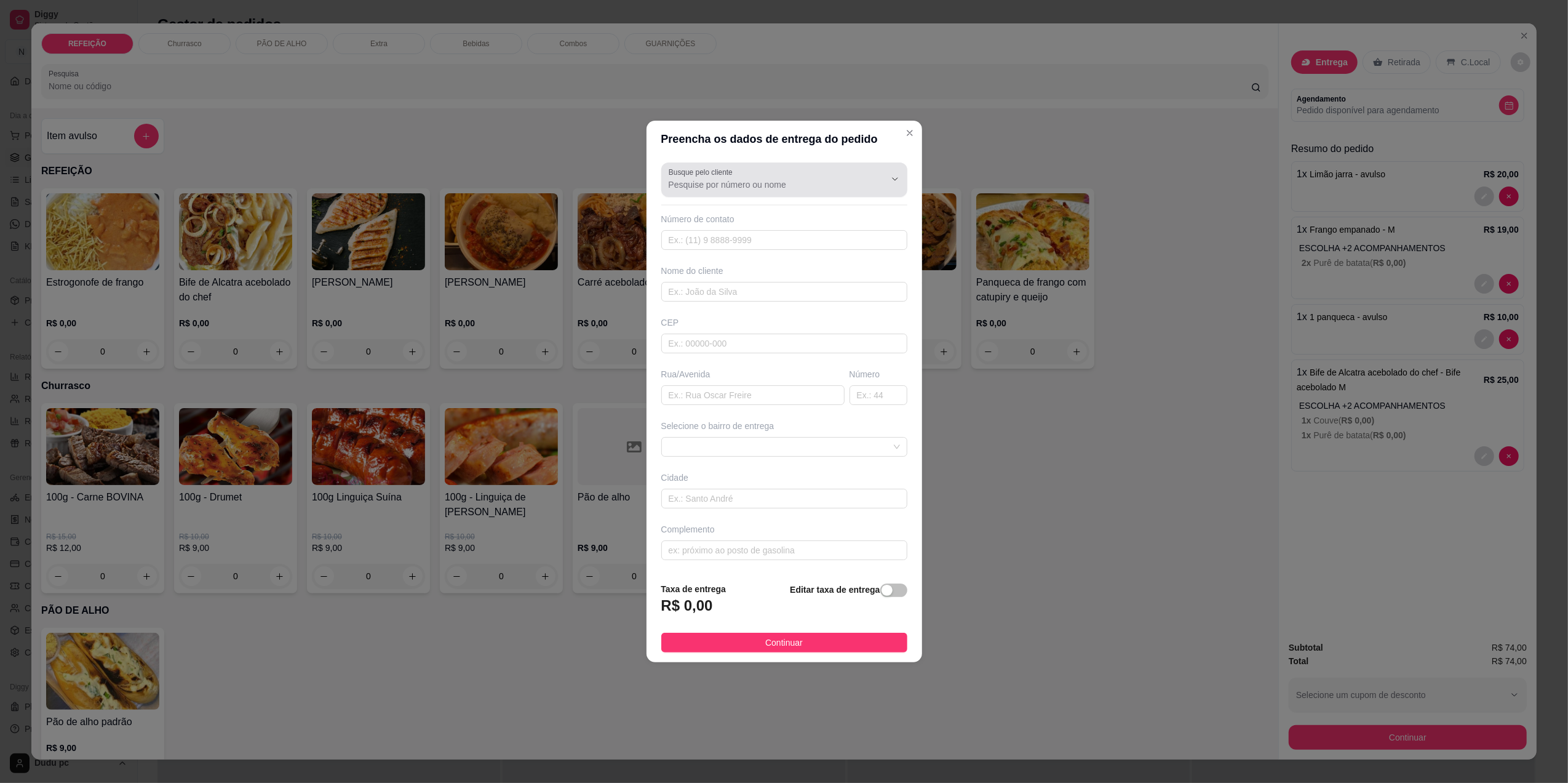
click at [766, 173] on div at bounding box center [784, 180] width 232 height 25
type input "solange"
click at [726, 209] on span "solange" at bounding box center [772, 213] width 202 height 12
type input "21995724961"
type input "solange"
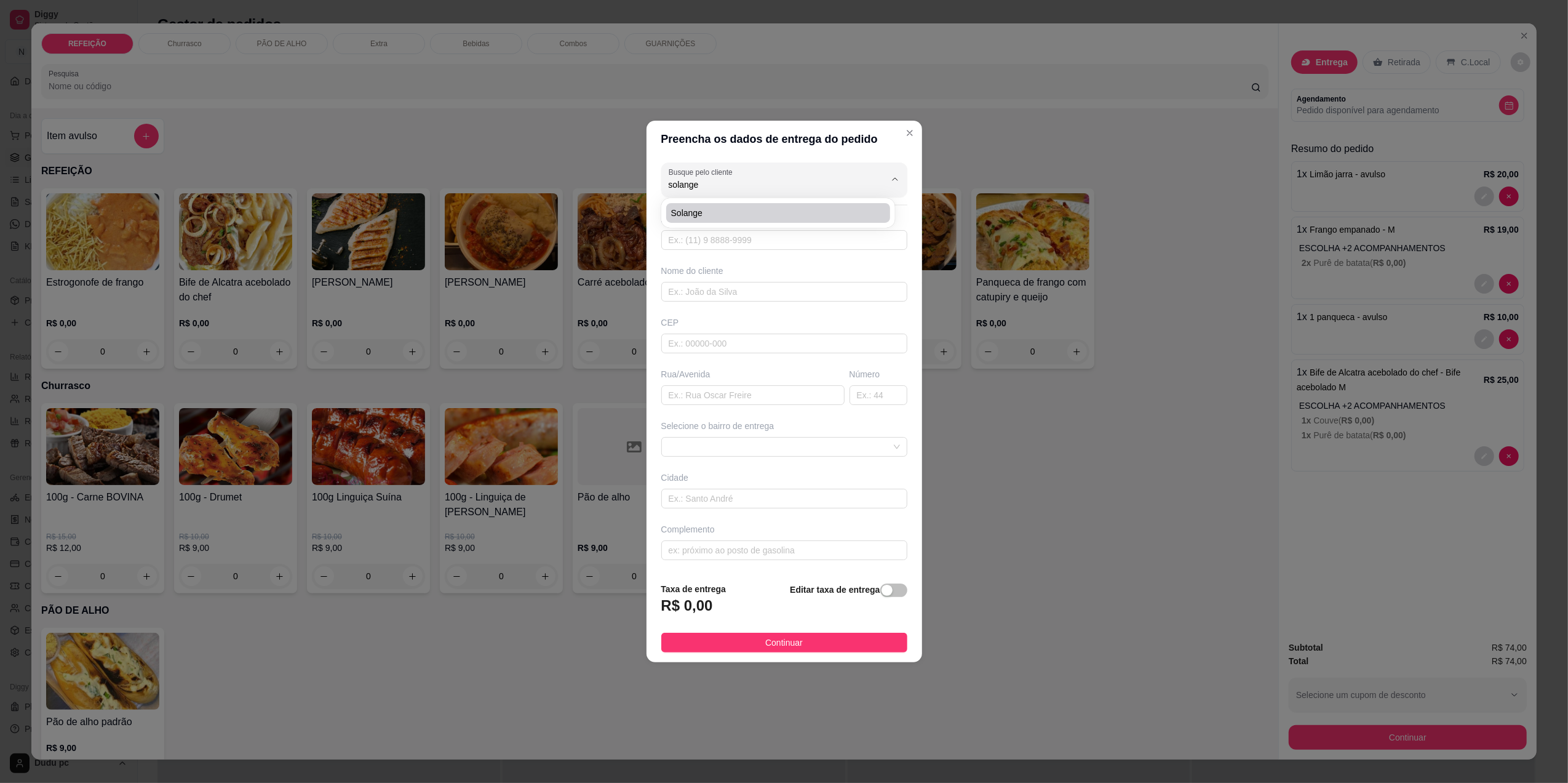
type input "rua [PERSON_NAME]"
type input "14"
type input "[GEOGRAPHIC_DATA]"
type input "em frente a padaria"
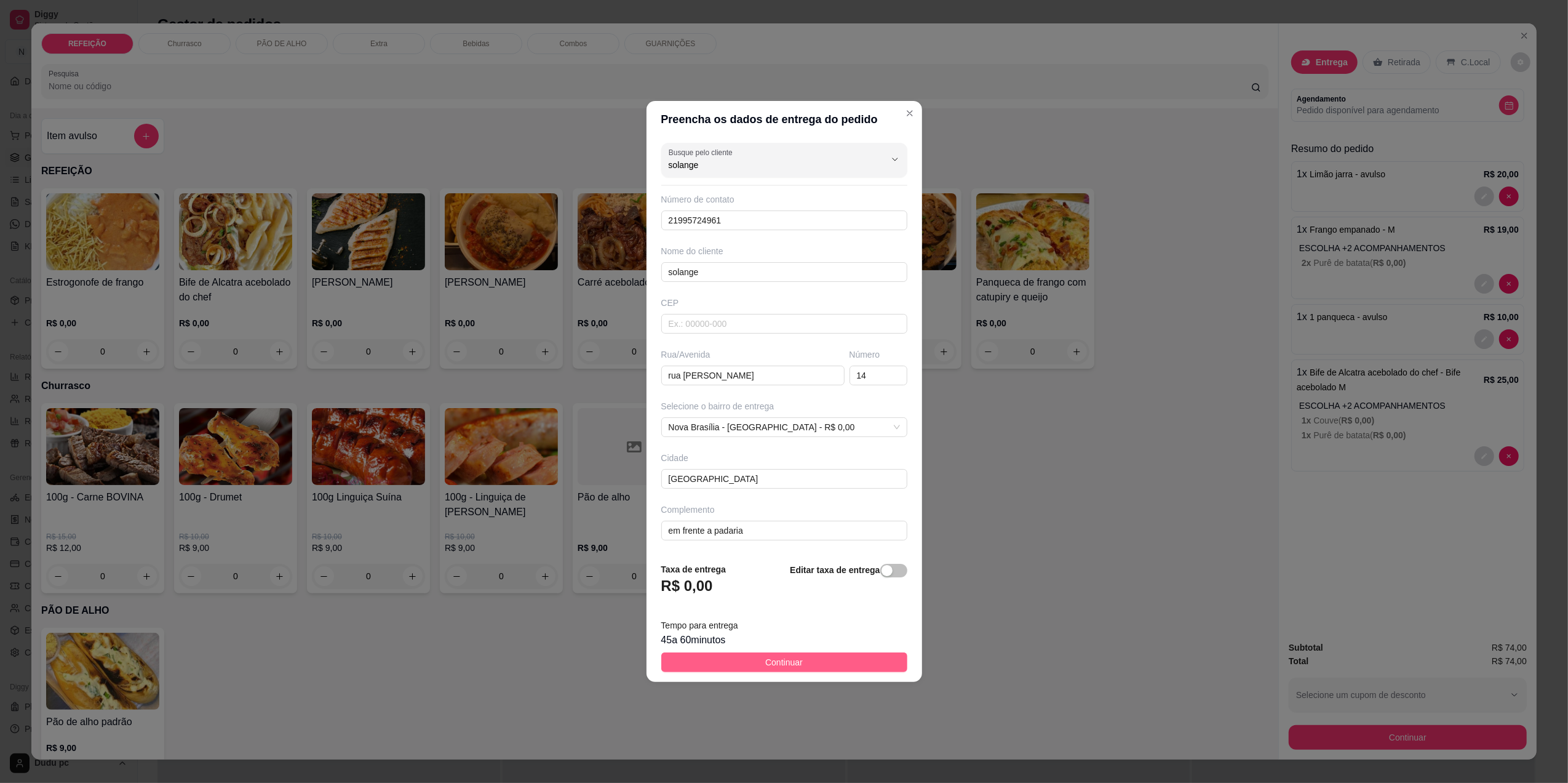
type input "solange"
click at [712, 671] on button "Continuar" at bounding box center [785, 662] width 246 height 20
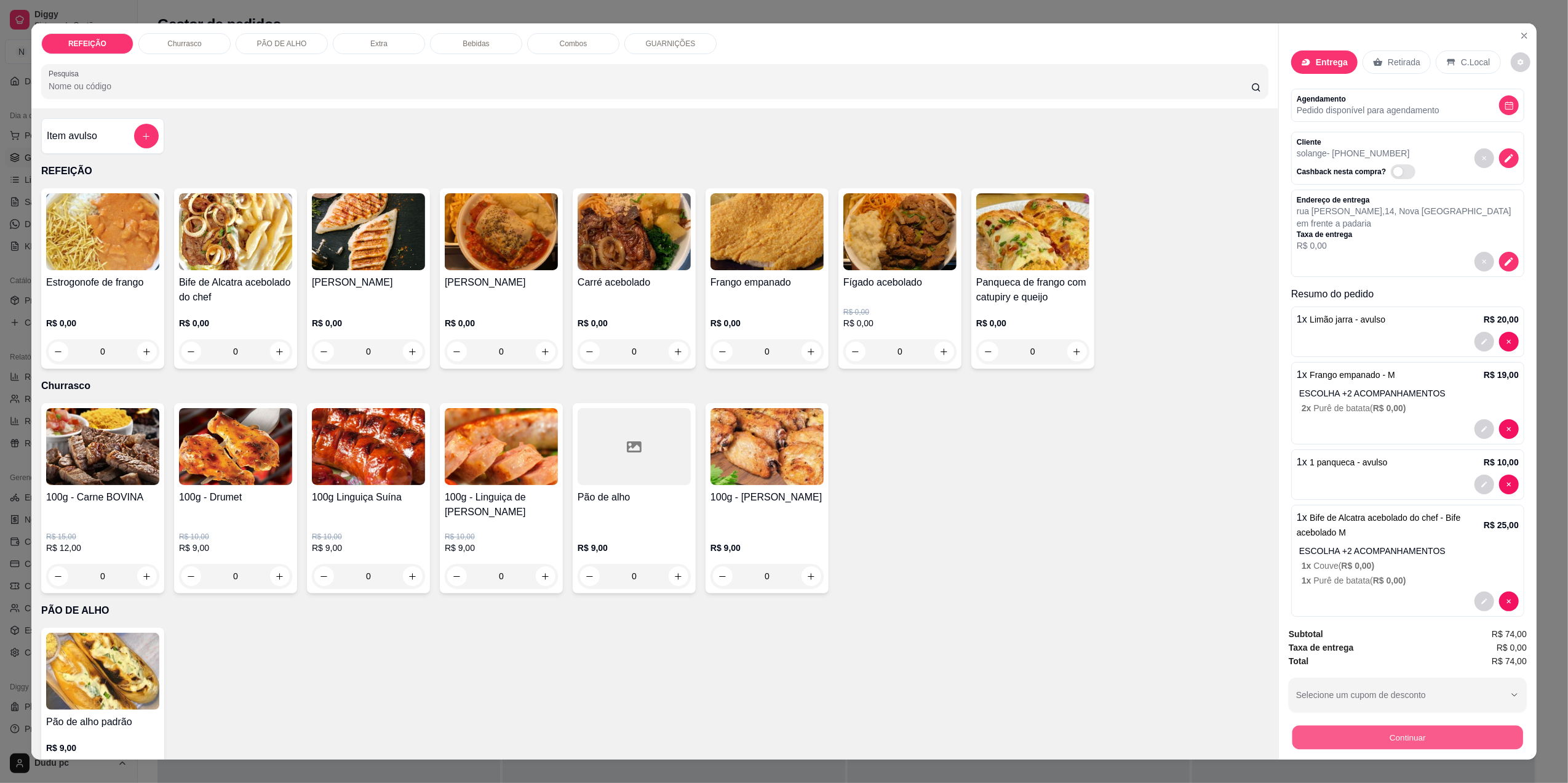
click at [1322, 732] on button "Continuar" at bounding box center [1408, 737] width 231 height 24
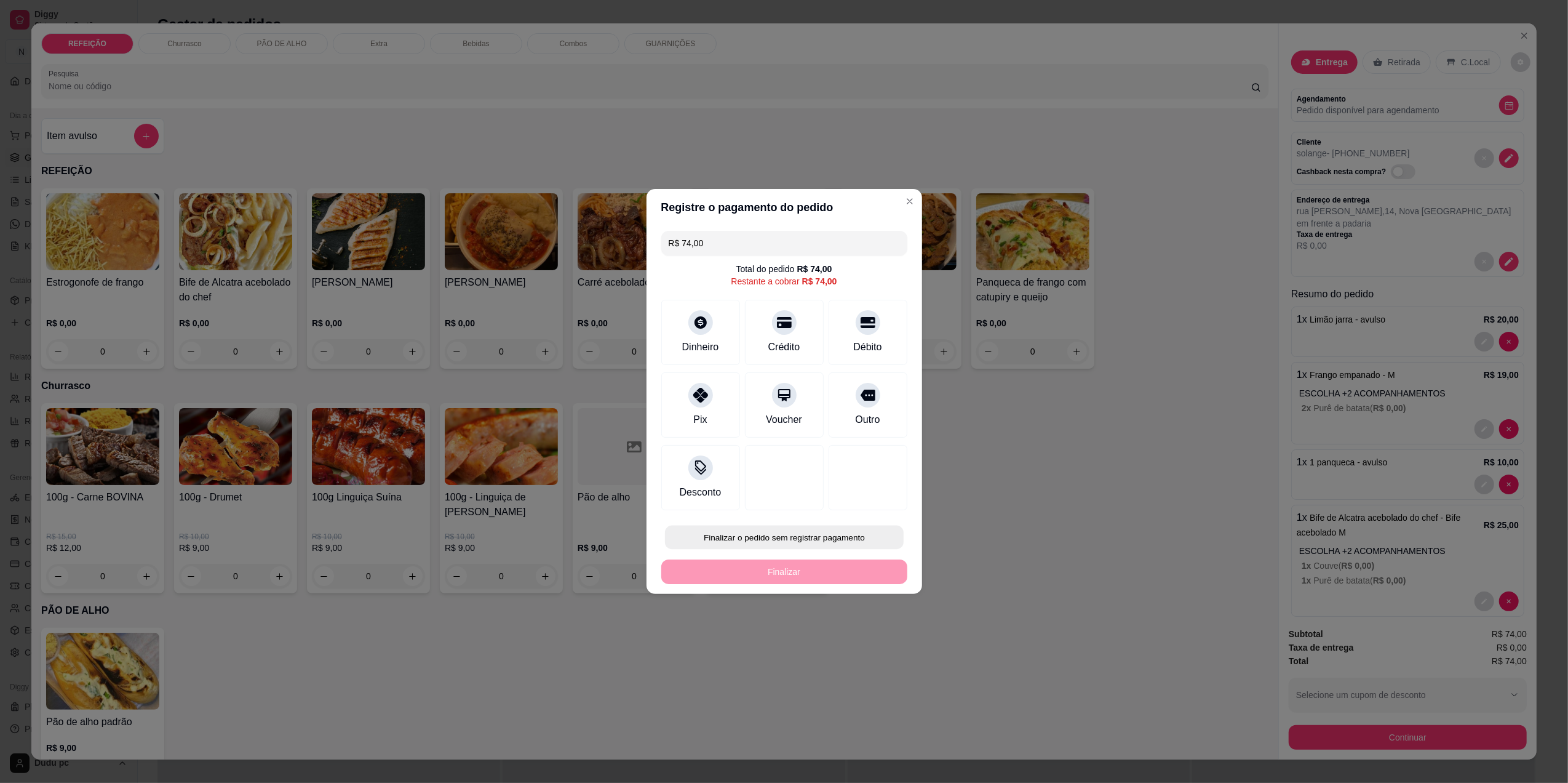
click at [727, 534] on button "Finalizar o pedido sem registrar pagamento" at bounding box center [785, 537] width 238 height 24
click at [860, 648] on button "Confirmar" at bounding box center [859, 638] width 44 height 18
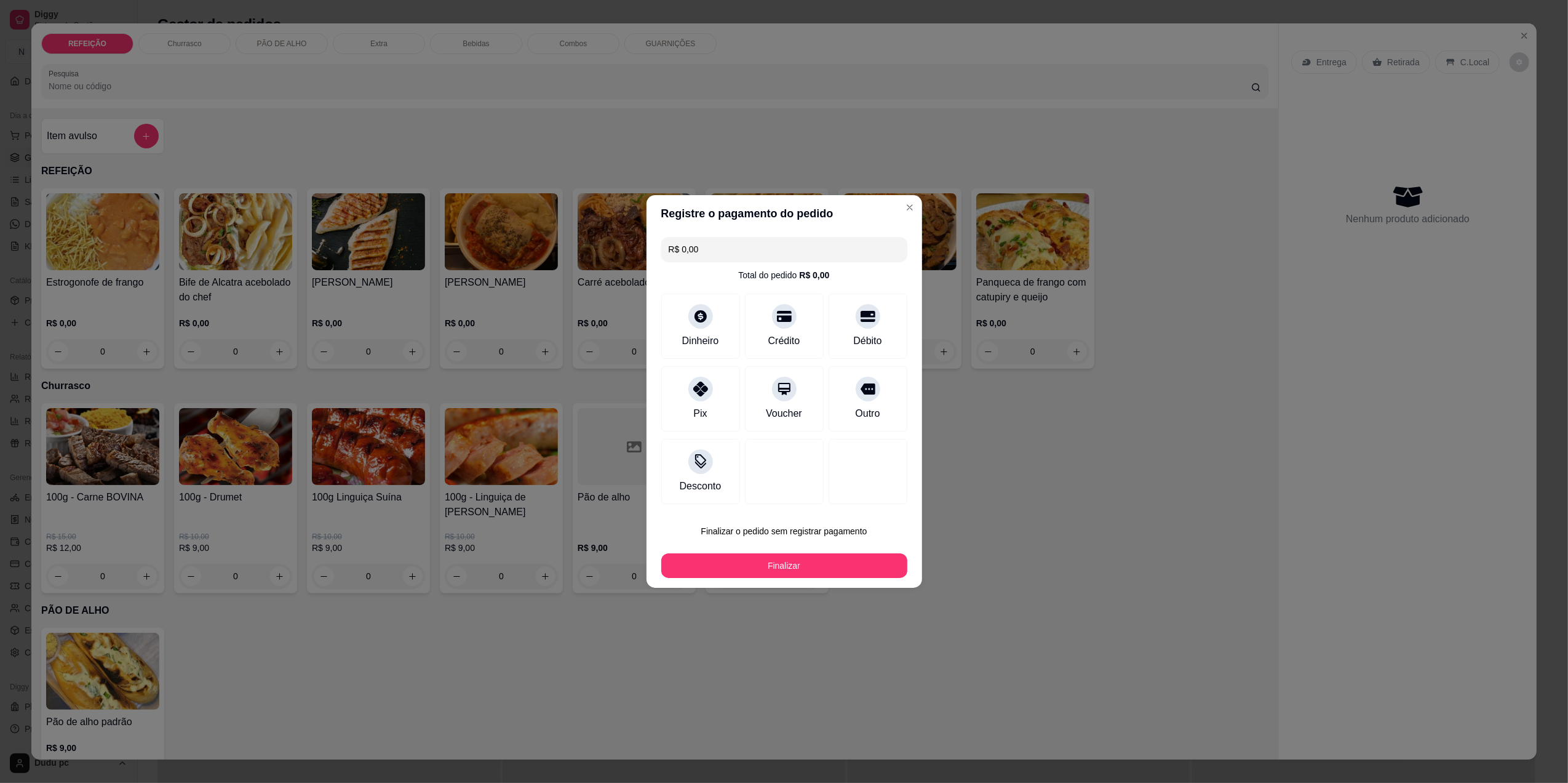
type input "R$ 0,00"
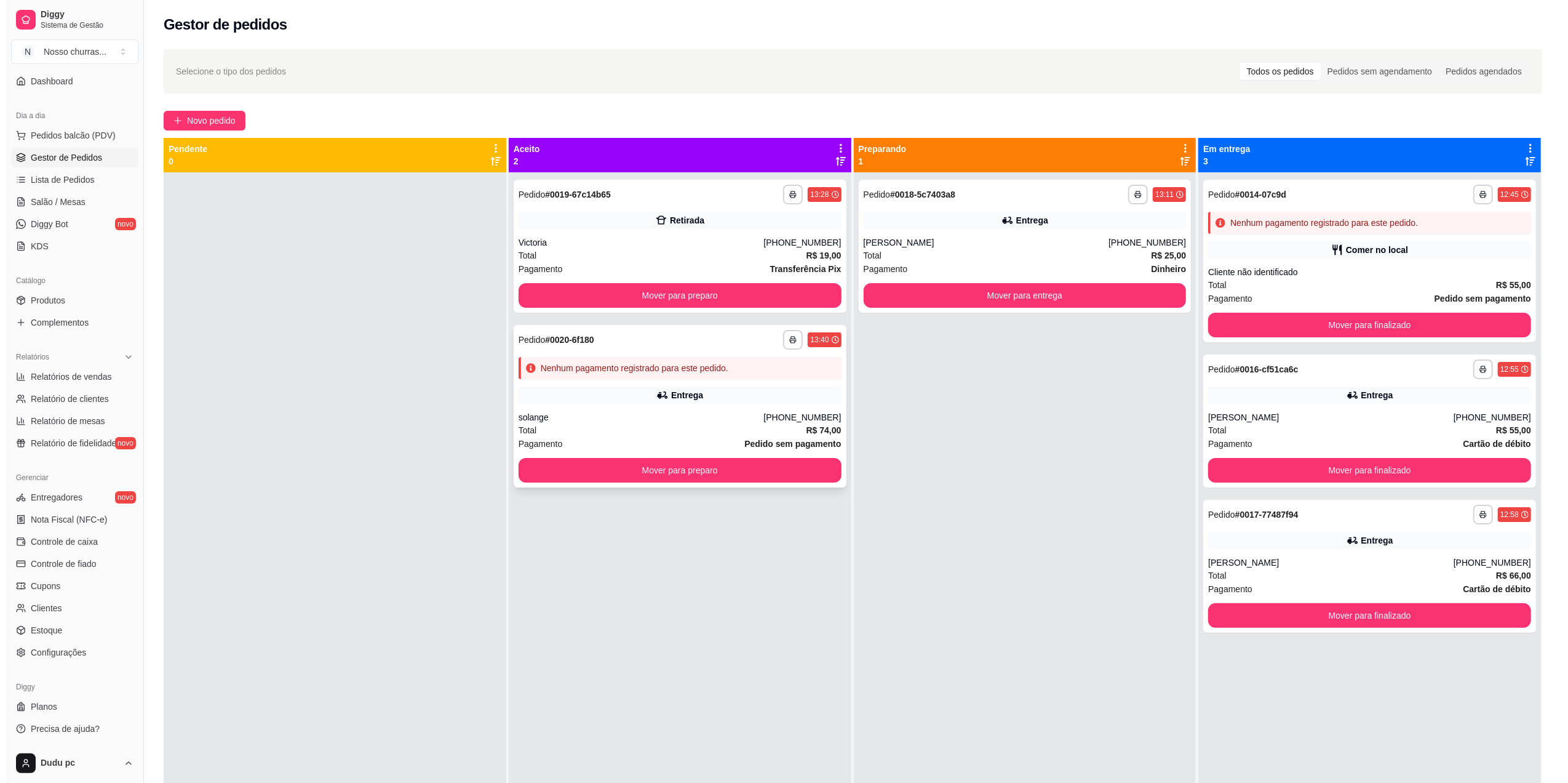
scroll to position [34, 0]
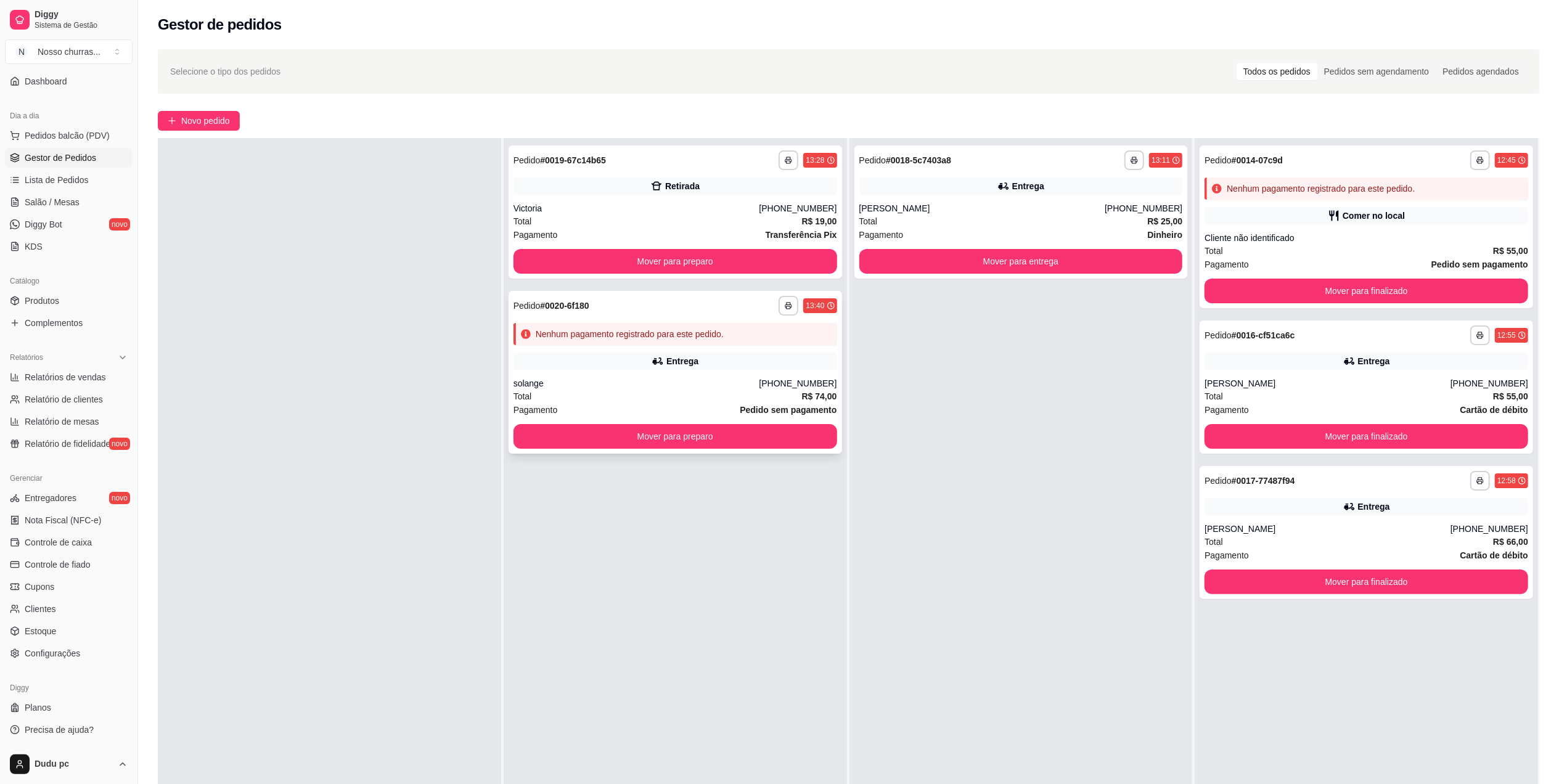
click at [572, 410] on div "Pagamento Pedido sem pagamento" at bounding box center [675, 409] width 323 height 13
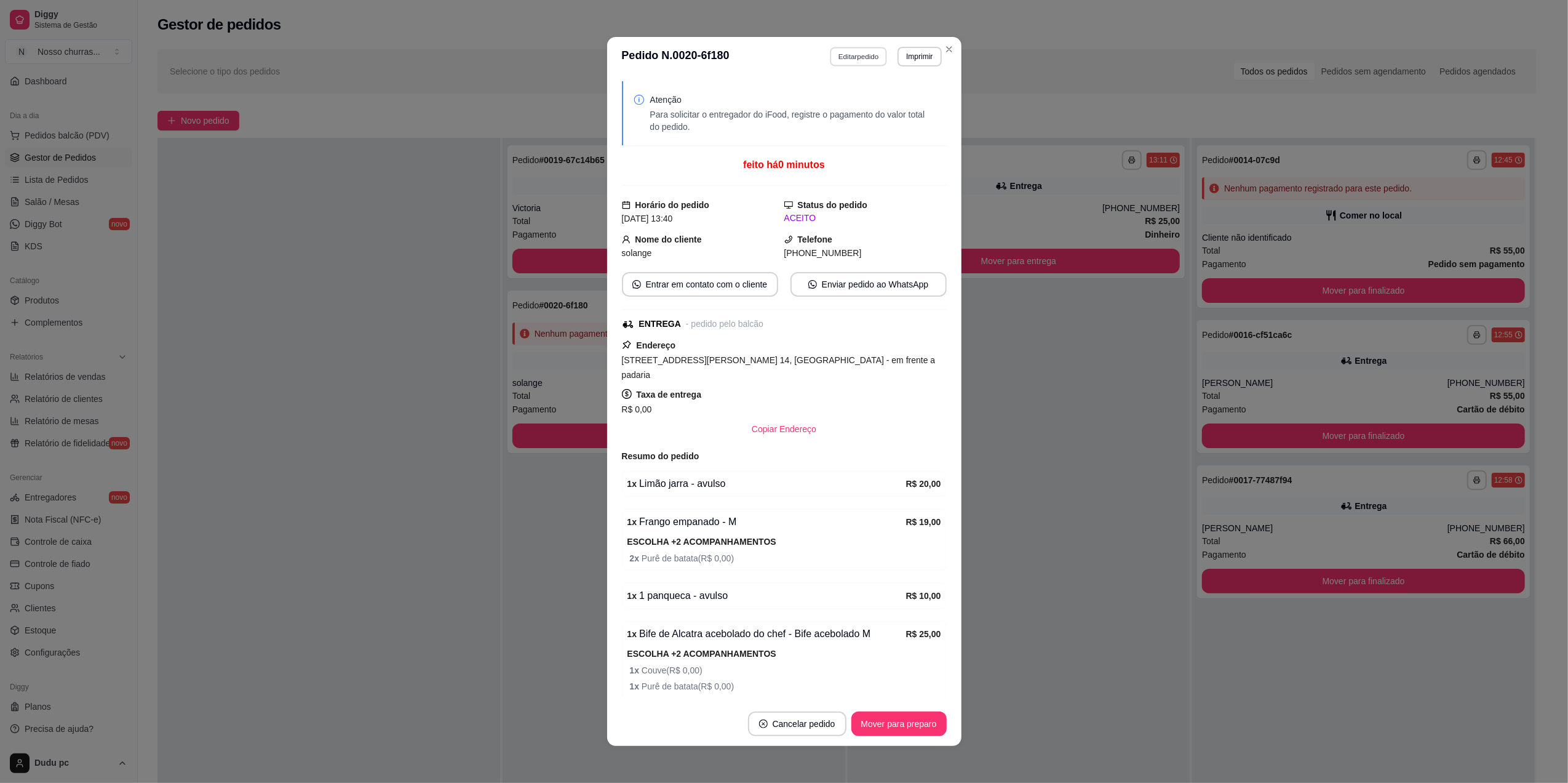
click at [854, 58] on button "Editar pedido" at bounding box center [858, 56] width 57 height 19
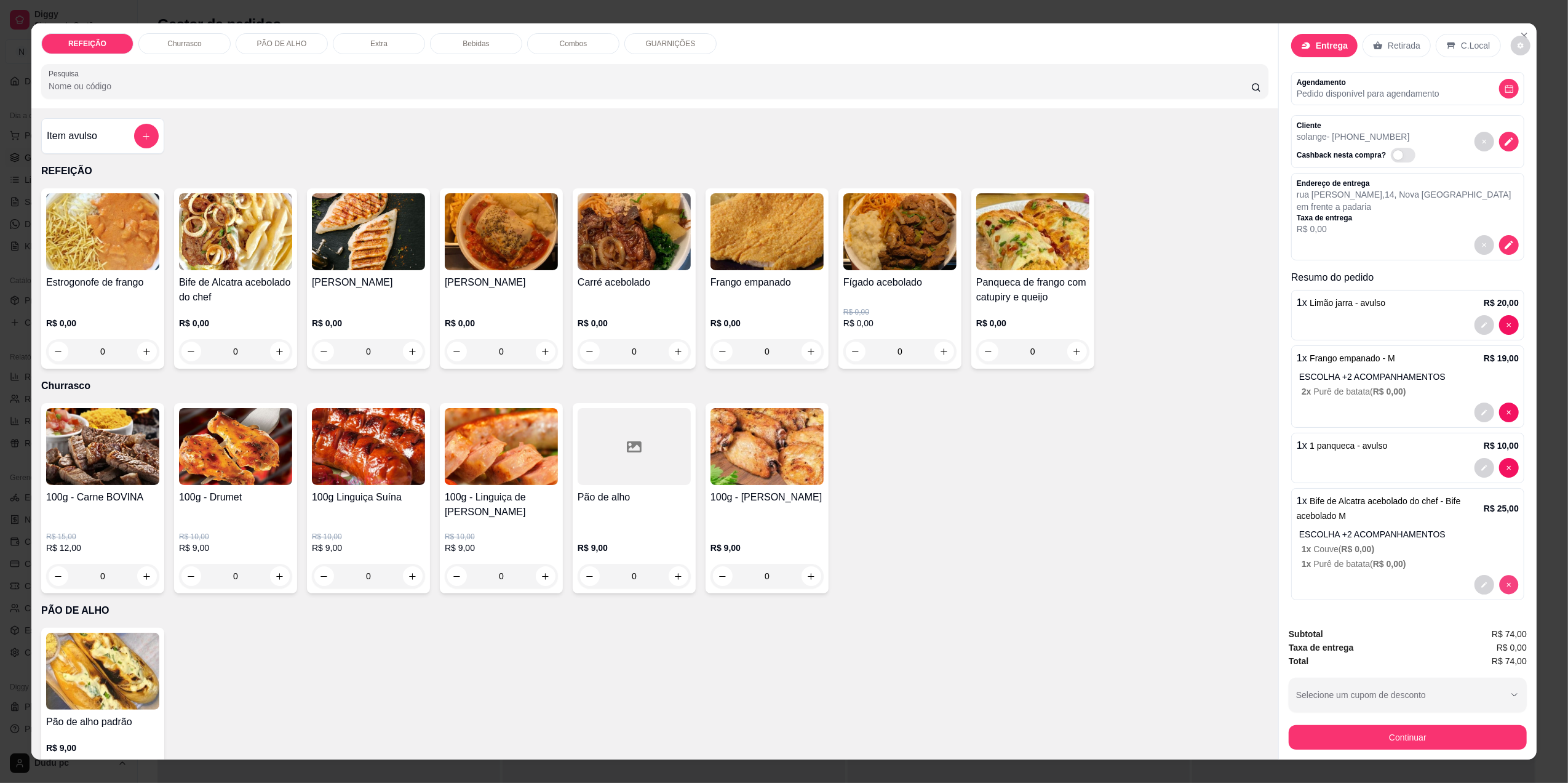
scroll to position [0, 0]
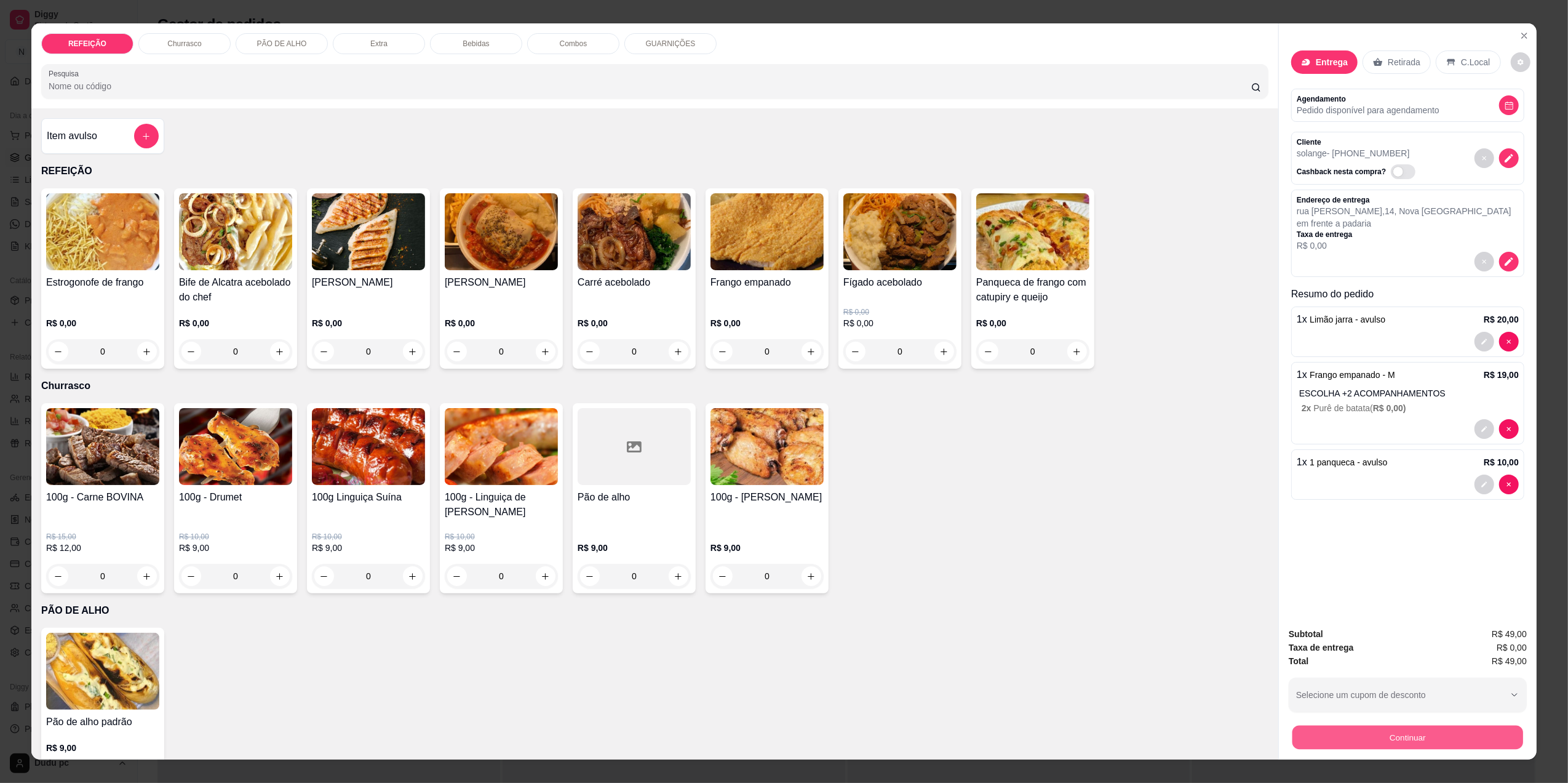
click at [1354, 736] on button "Continuar" at bounding box center [1408, 737] width 231 height 24
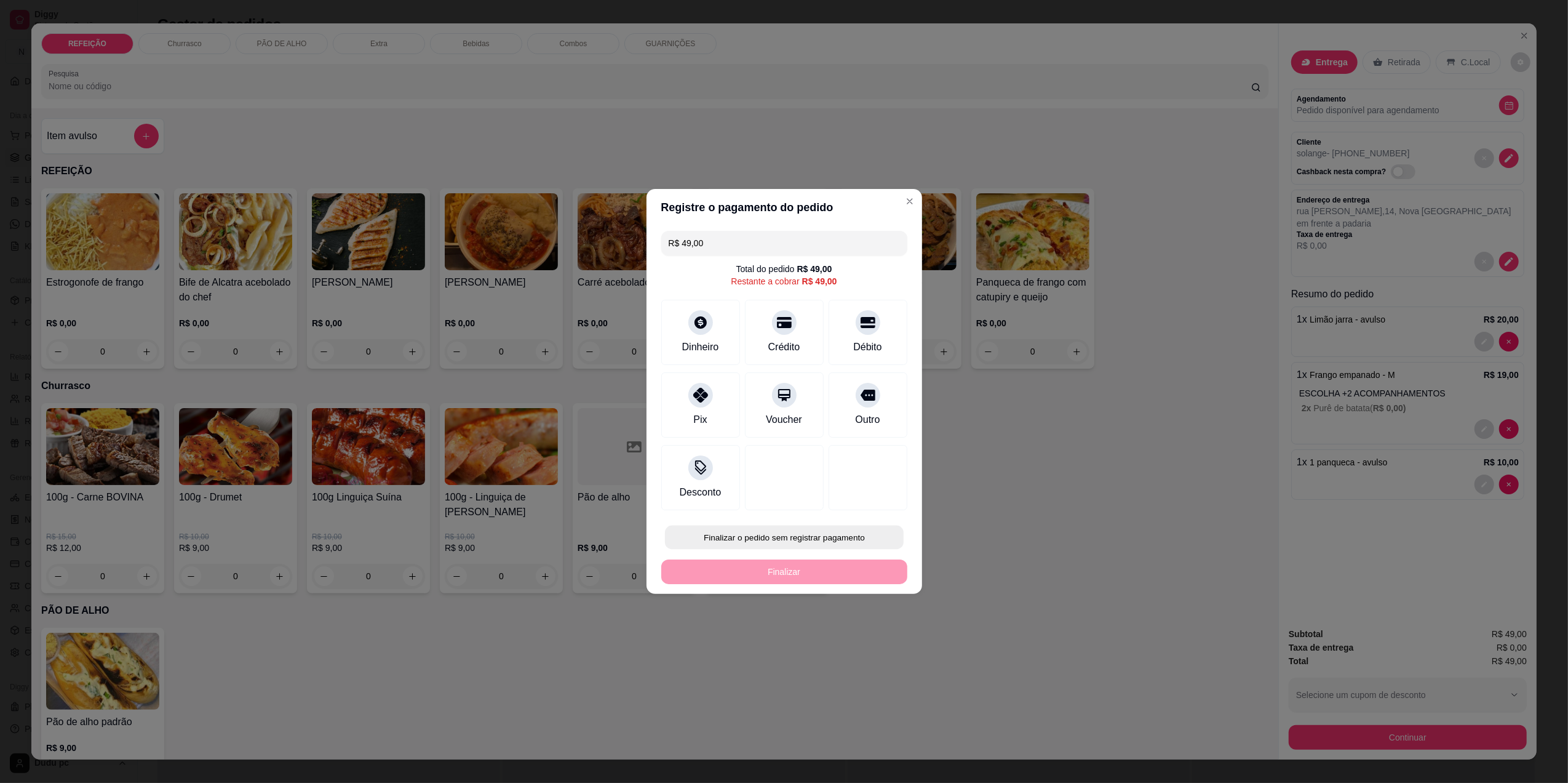
click at [816, 535] on button "Finalizar o pedido sem registrar pagamento" at bounding box center [785, 537] width 238 height 24
click at [856, 633] on button "Confirmar" at bounding box center [859, 639] width 46 height 19
type input "R$ 0,00"
